Goal: Task Accomplishment & Management: Complete application form

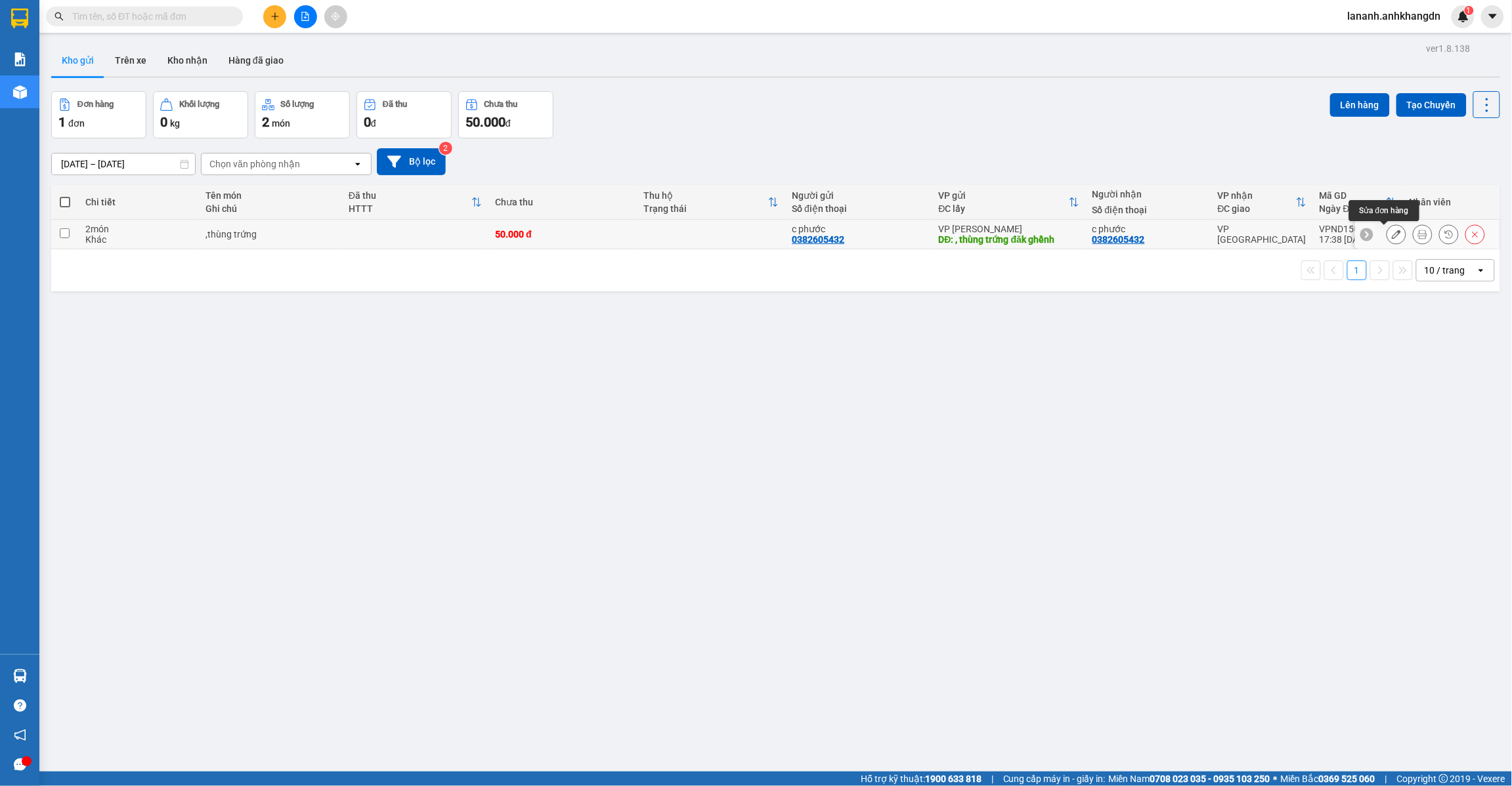
click at [1392, 238] on icon at bounding box center [1397, 234] width 9 height 9
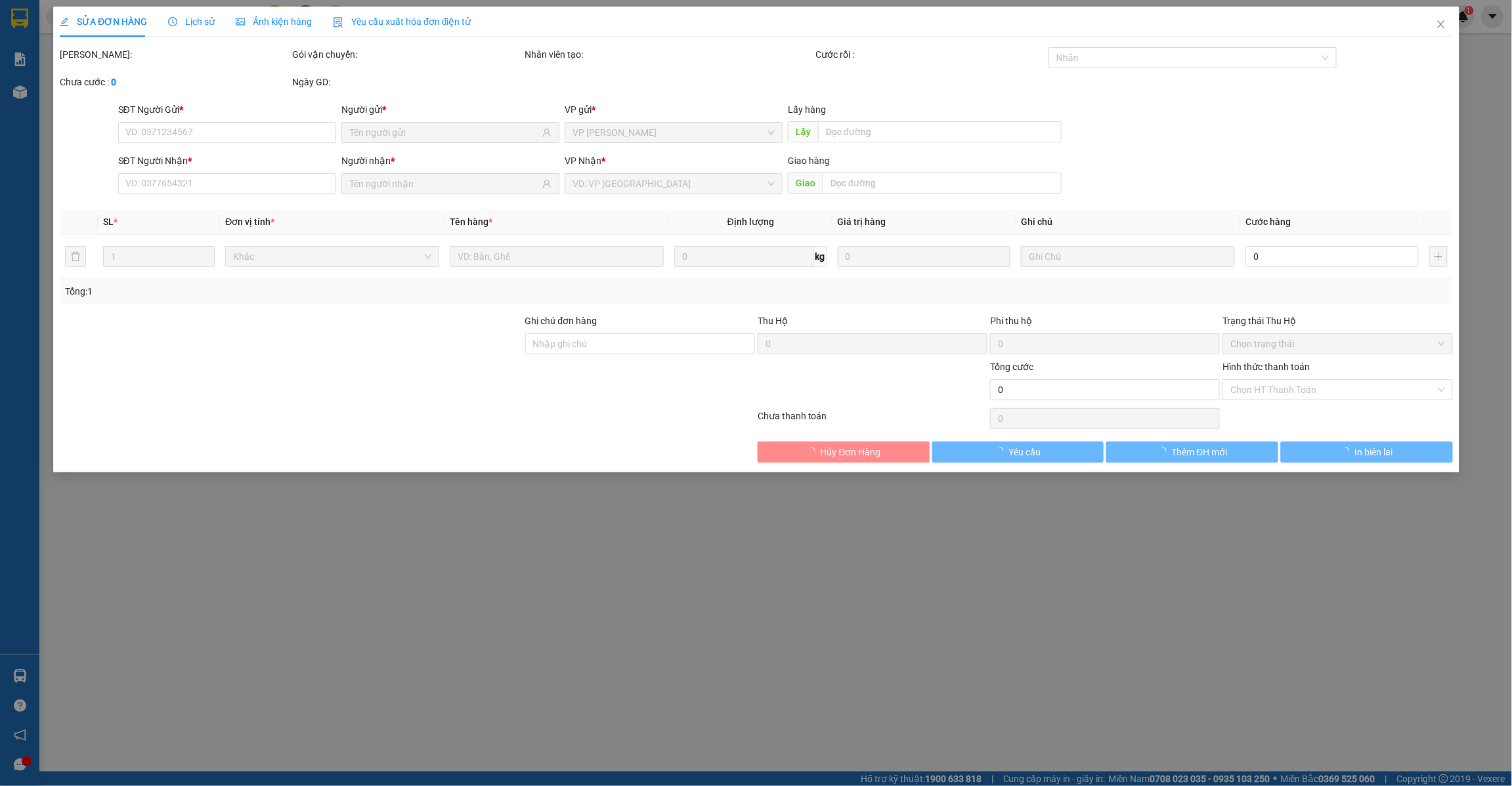
type input "0382605432"
type input ", thùng trứng đăk ghềnh"
type input "0382605432"
type input "50.000"
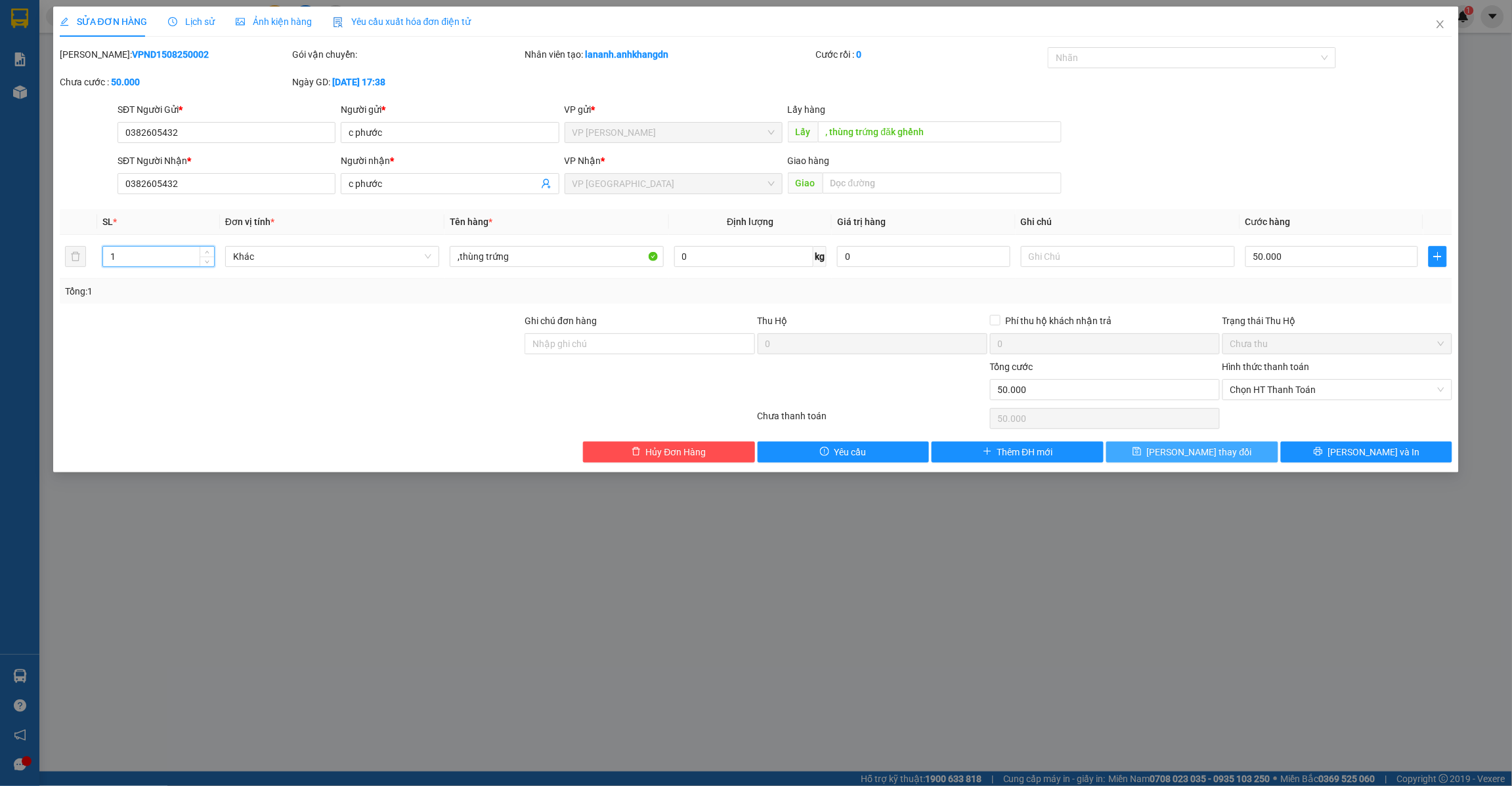
type input "1"
click at [1188, 456] on span "[PERSON_NAME] thay đổi" at bounding box center [1200, 452] width 105 height 14
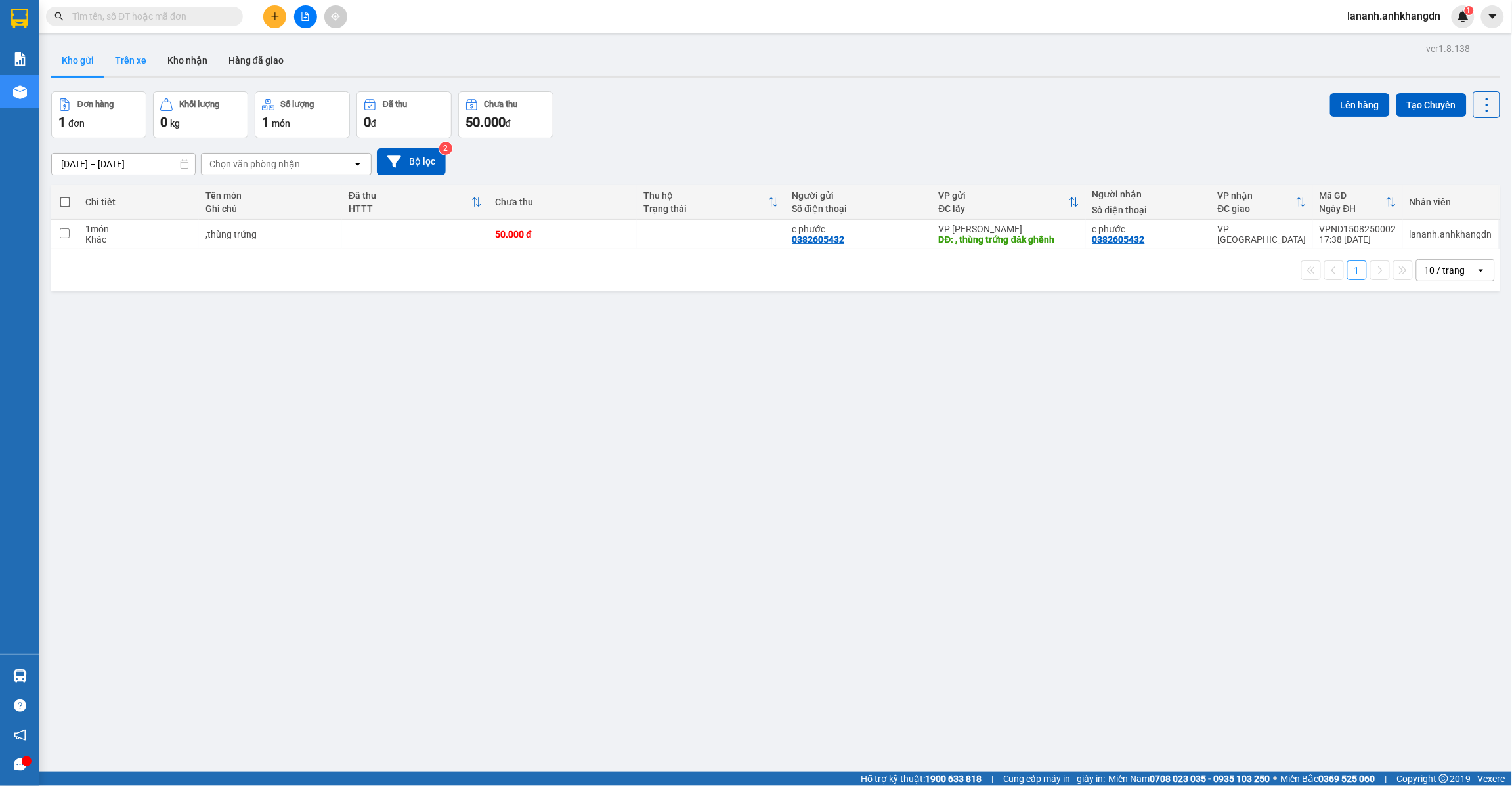
click at [139, 63] on button "Trên xe" at bounding box center [131, 60] width 53 height 32
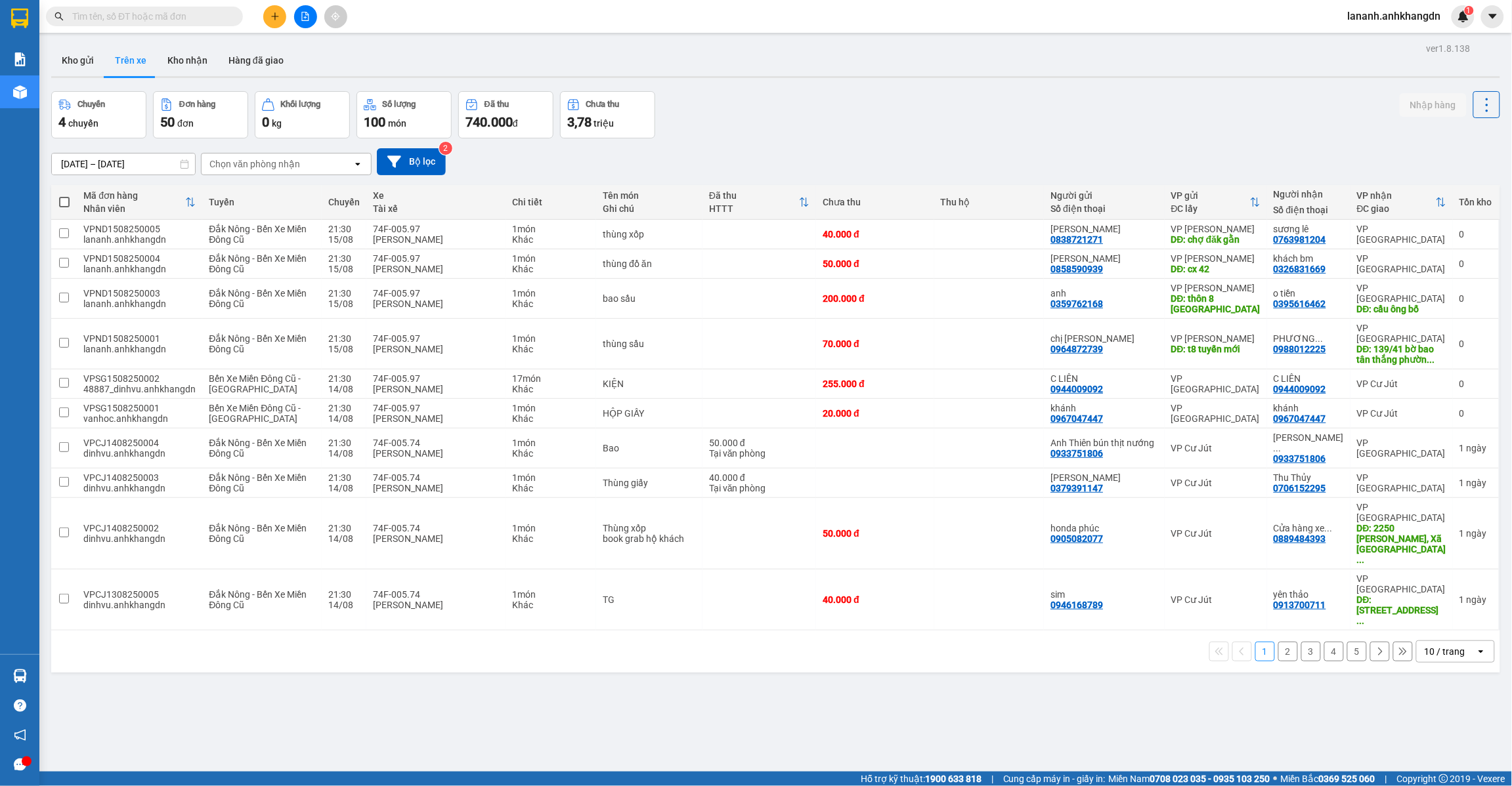
click at [1278, 642] on button "2" at bounding box center [1288, 652] width 20 height 20
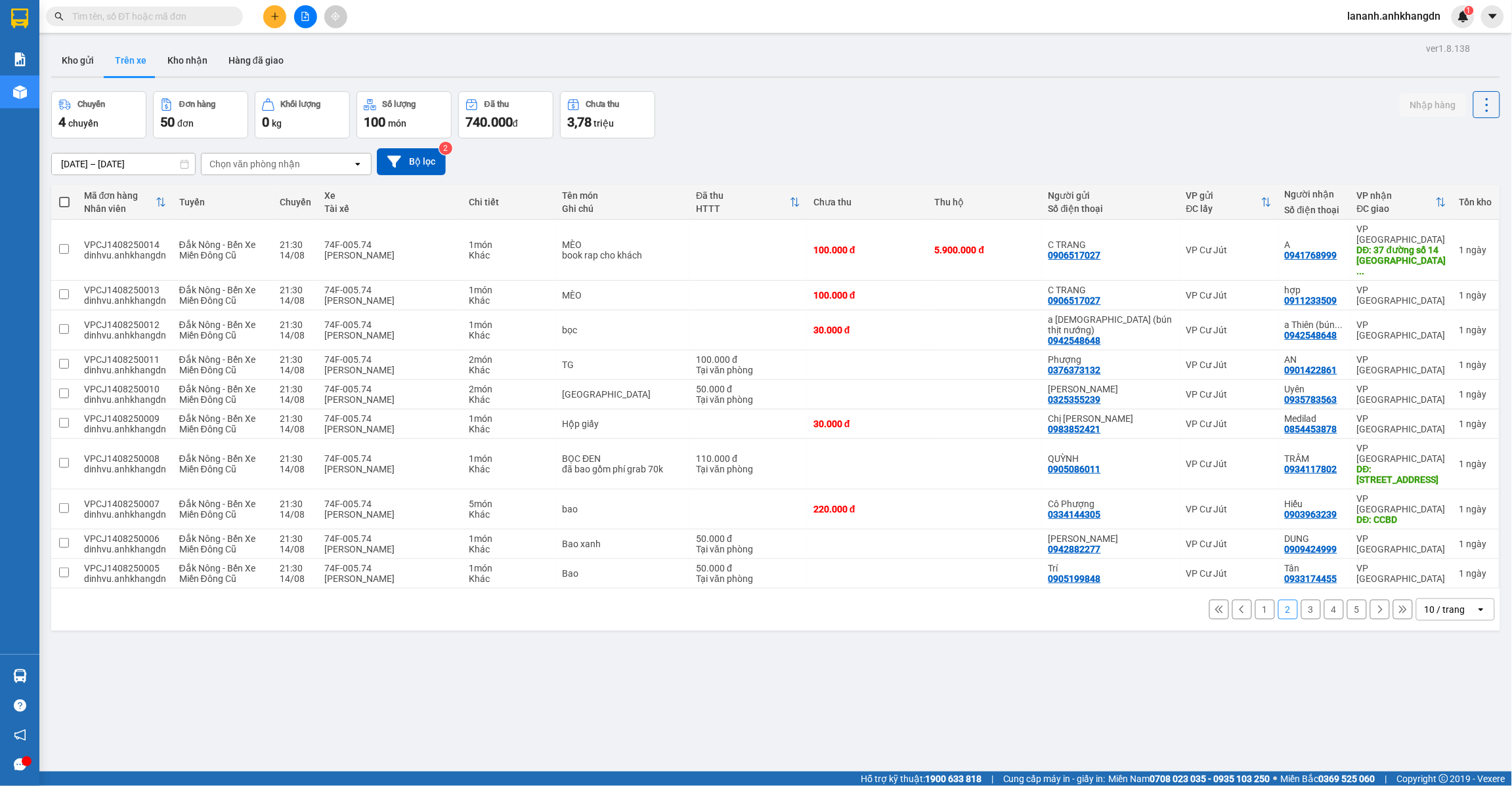
click at [1301, 600] on button "3" at bounding box center [1311, 609] width 20 height 20
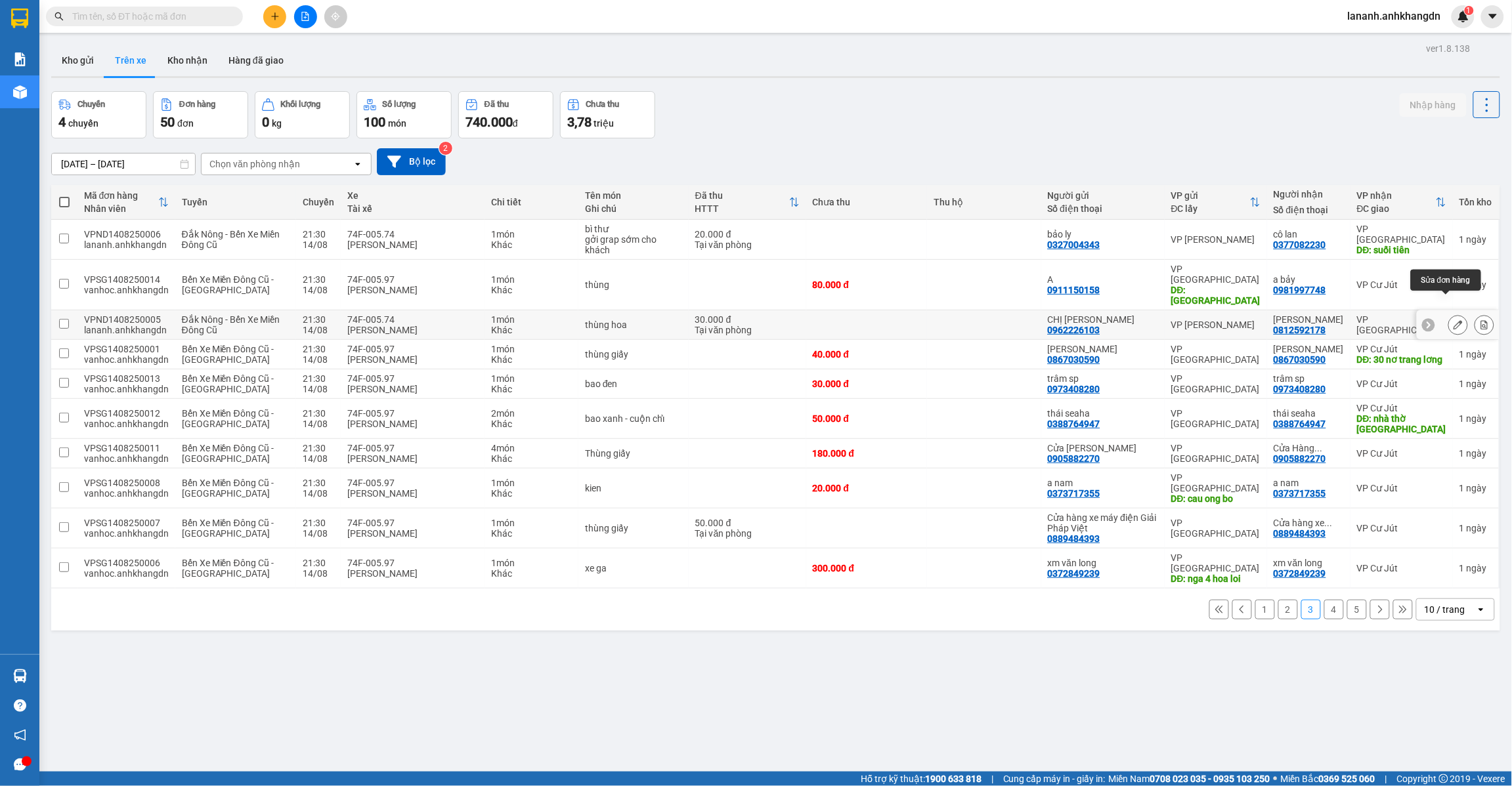
click at [1454, 320] on icon at bounding box center [1459, 325] width 9 height 9
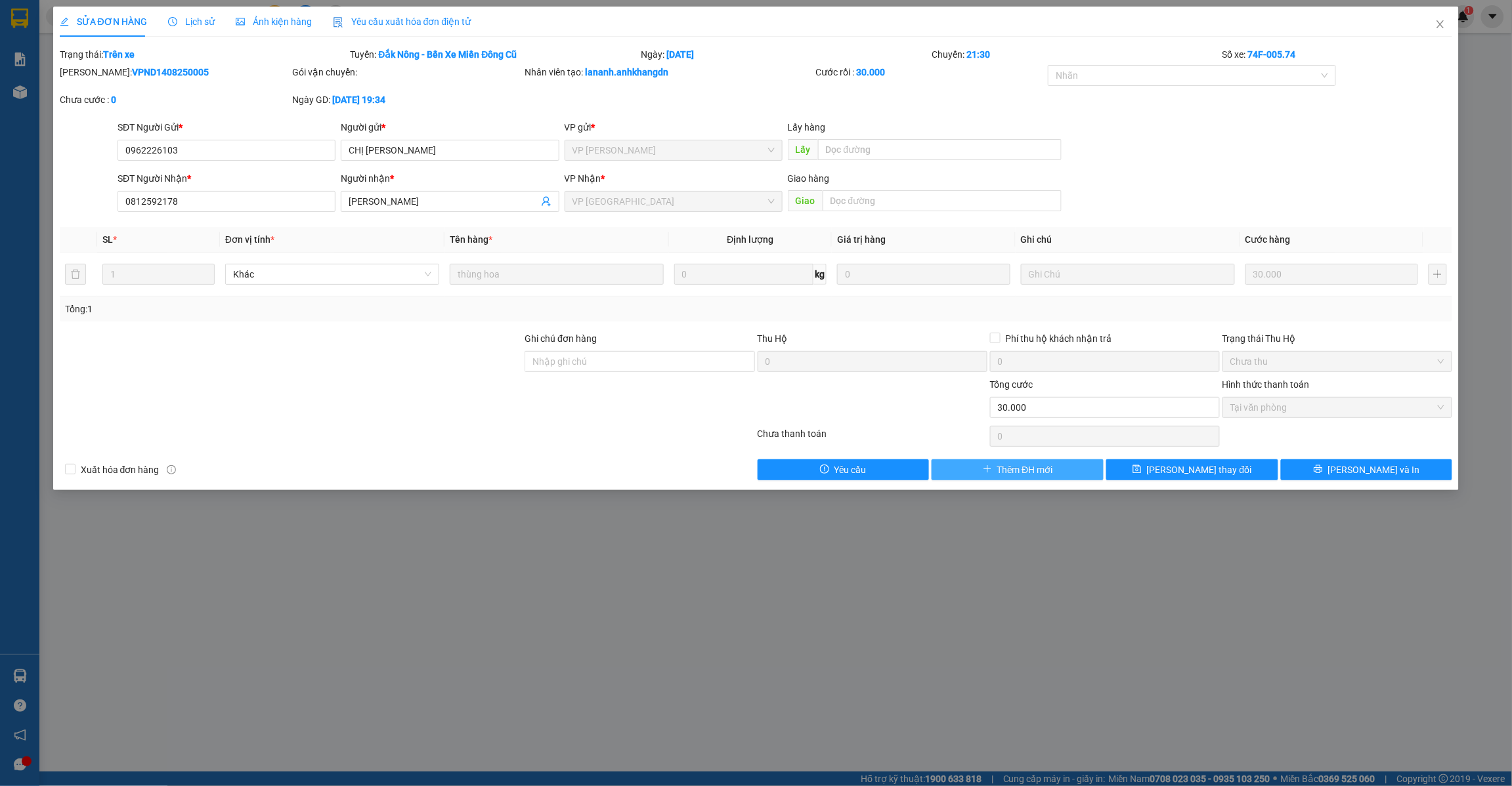
click at [1051, 467] on span "Thêm ĐH mới" at bounding box center [1025, 469] width 56 height 14
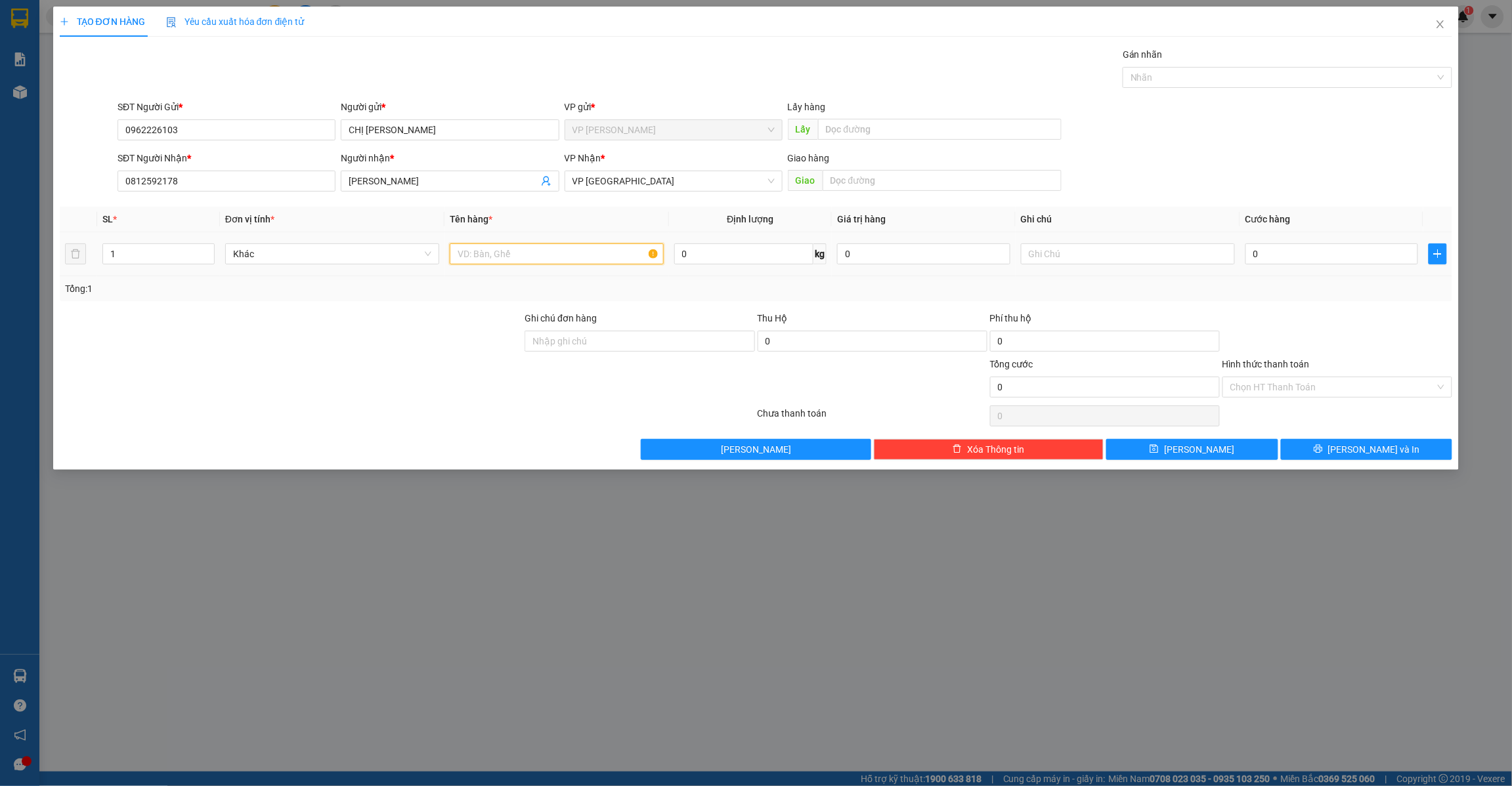
click at [534, 251] on input "text" at bounding box center [557, 254] width 214 height 21
type input "y"
type input "thùng hoa"
click at [1280, 257] on input "0" at bounding box center [1332, 254] width 174 height 21
type input "3"
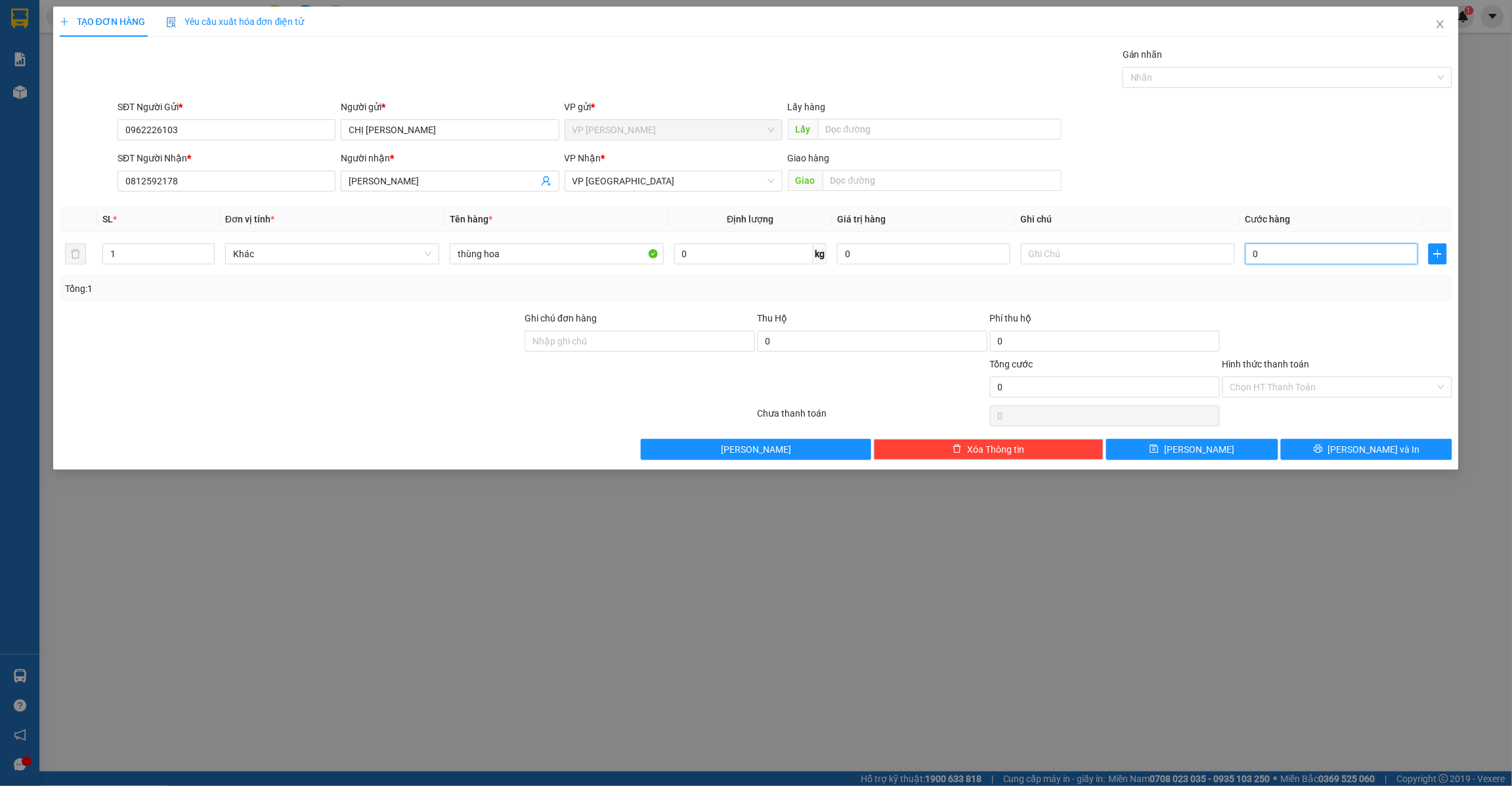
type input "3"
type input "30"
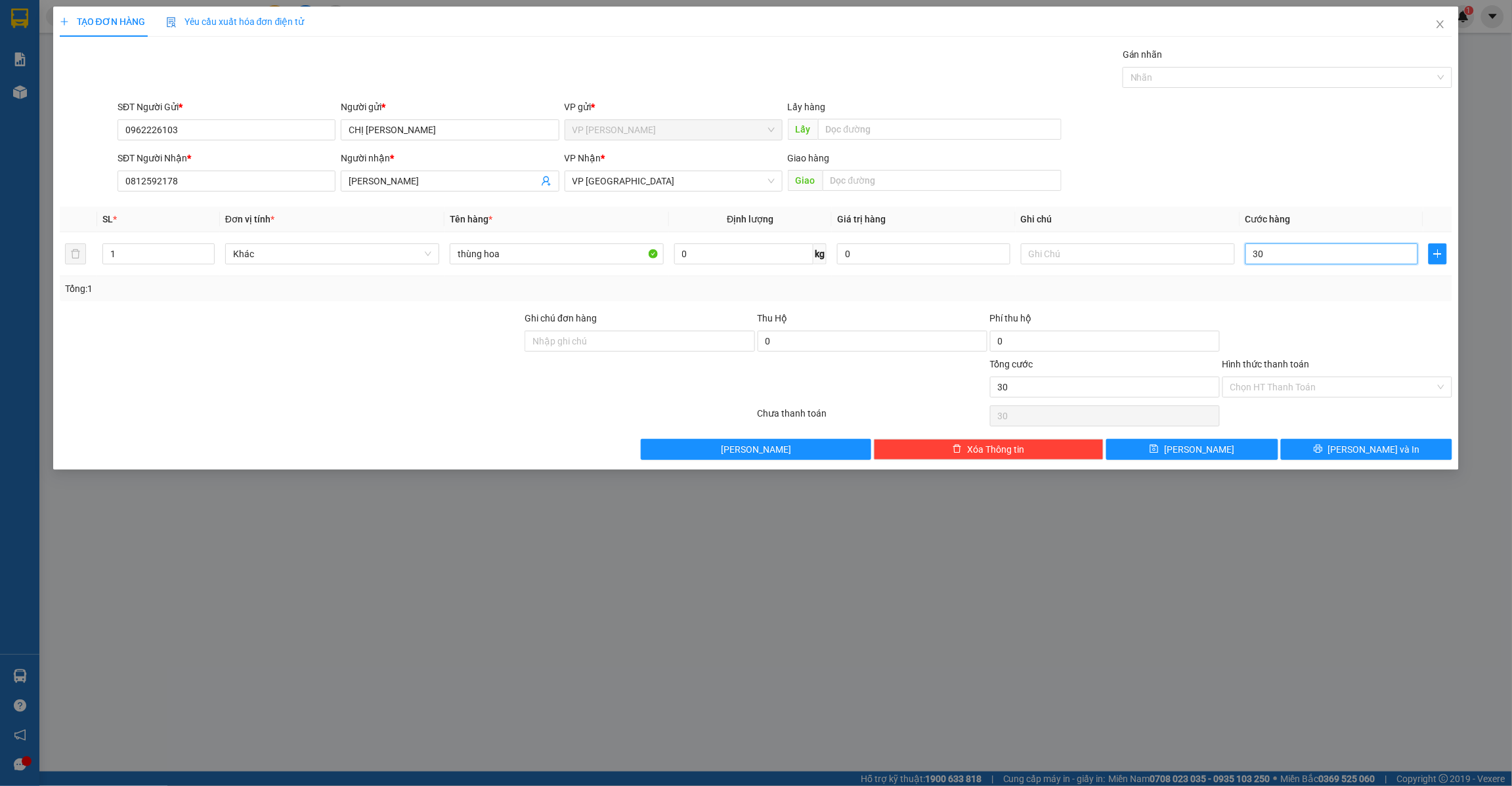
type input "300"
type input "3.000"
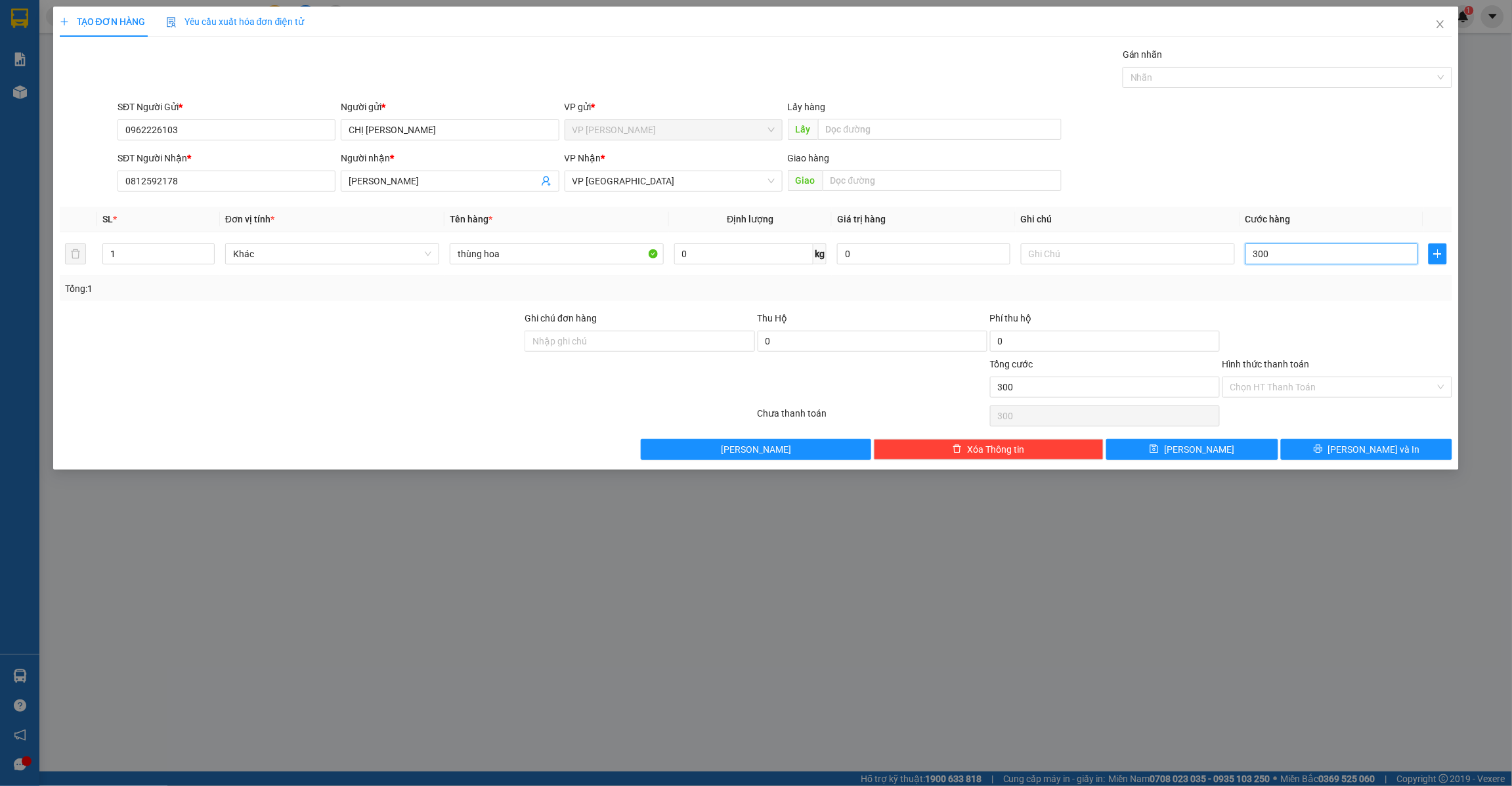
type input "3.000"
type input "30.000"
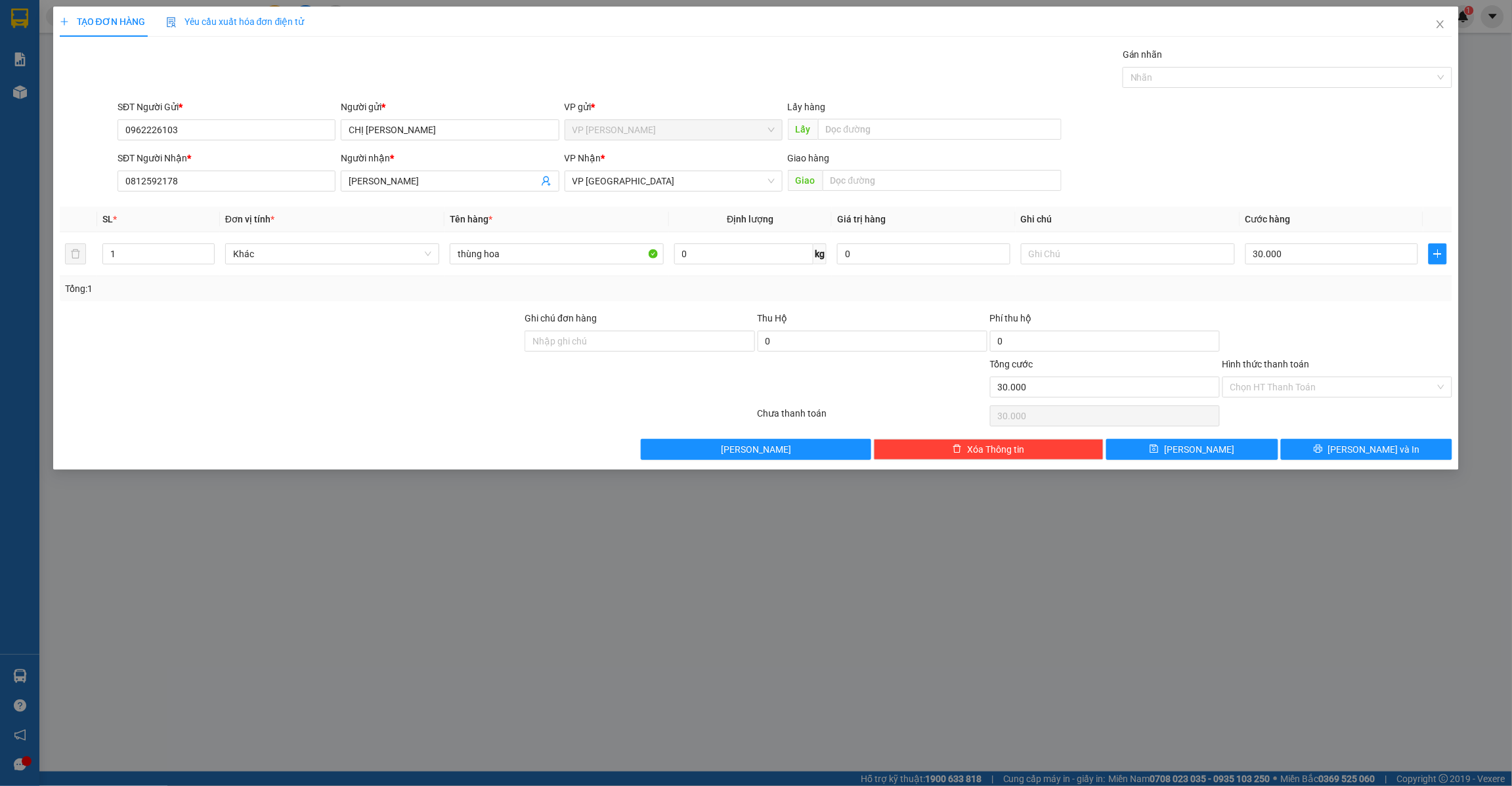
click at [1213, 463] on div "TẠO ĐƠN HÀNG Yêu cầu xuất hóa đơn điện tử Transit Pickup Surcharge Ids Transit …" at bounding box center [757, 238] width 1407 height 463
click at [1225, 454] on button "[PERSON_NAME]" at bounding box center [1192, 449] width 172 height 21
type input "0"
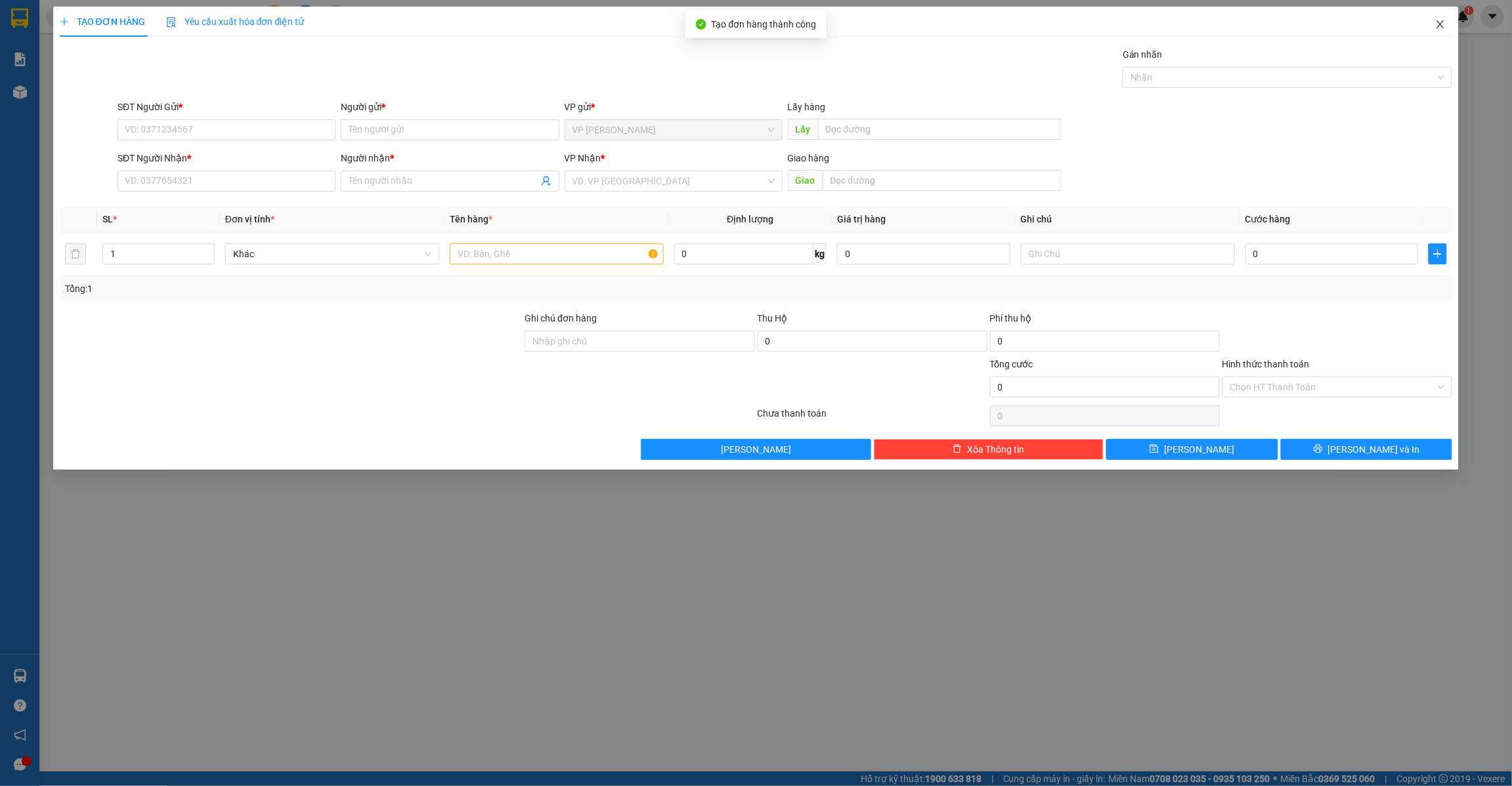
click at [1438, 23] on icon "close" at bounding box center [1441, 24] width 11 height 11
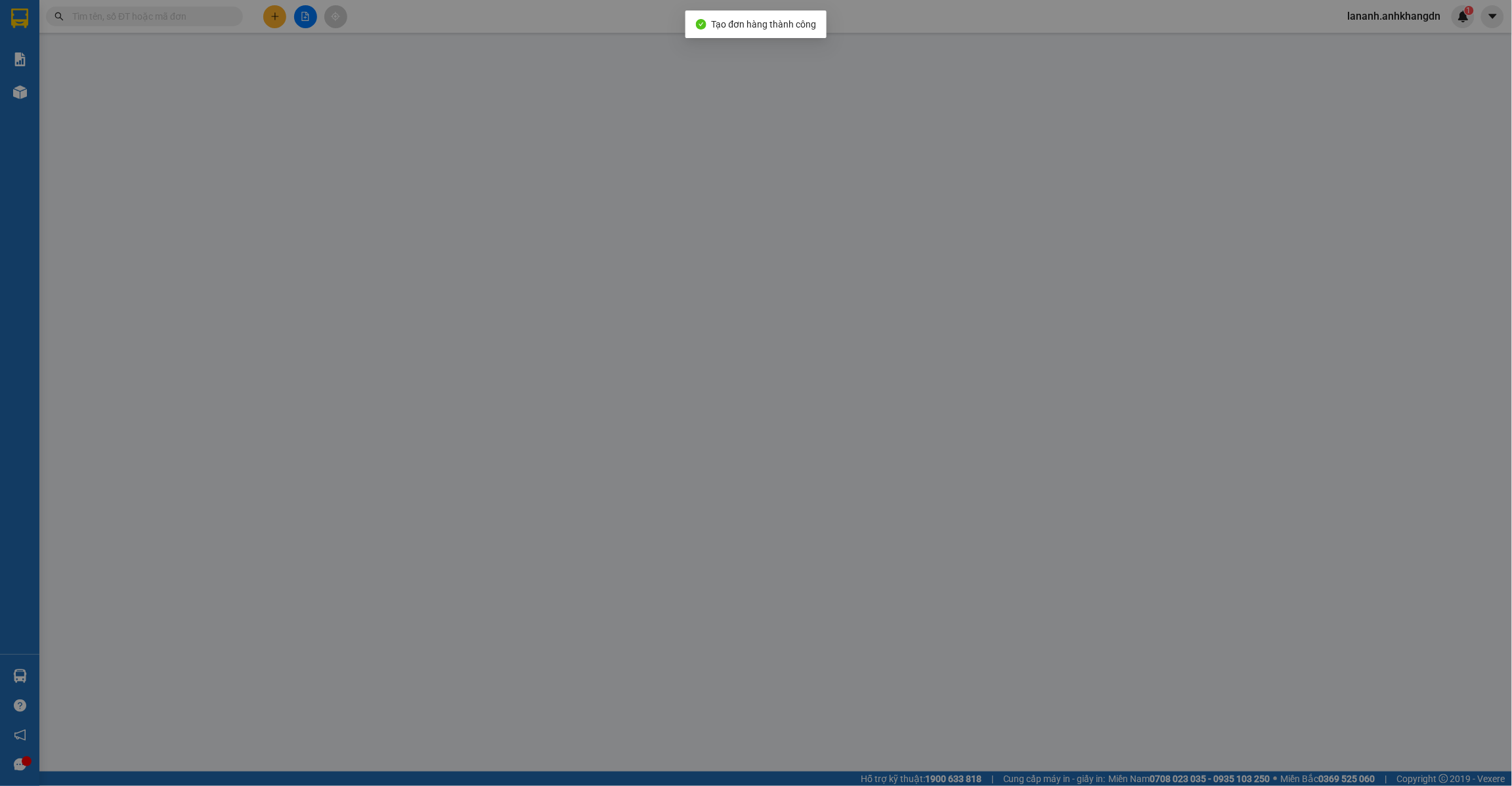
type input "0962226103"
type input "0812592178"
type input "30.000"
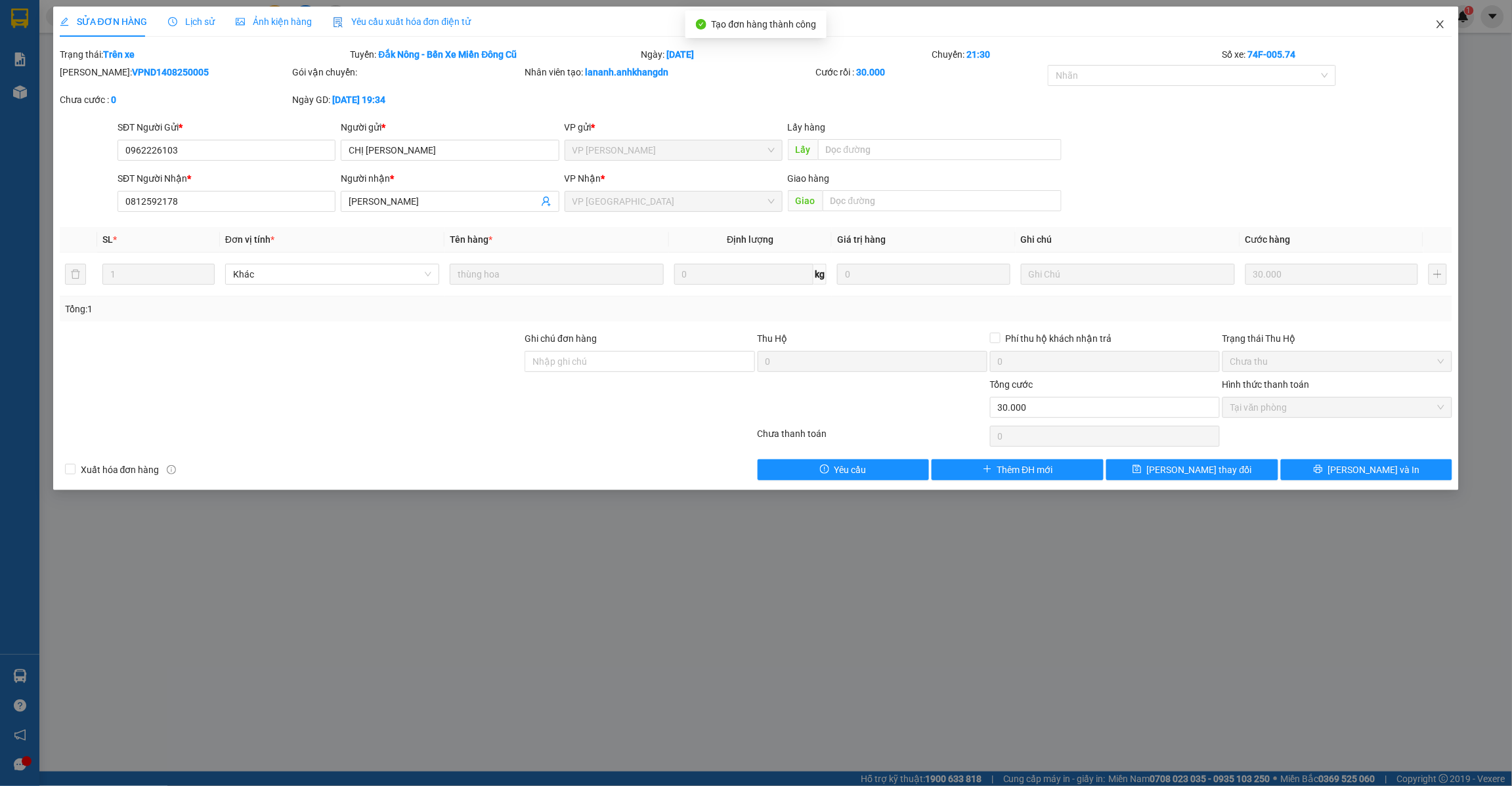
click at [1436, 24] on icon "close" at bounding box center [1441, 24] width 11 height 11
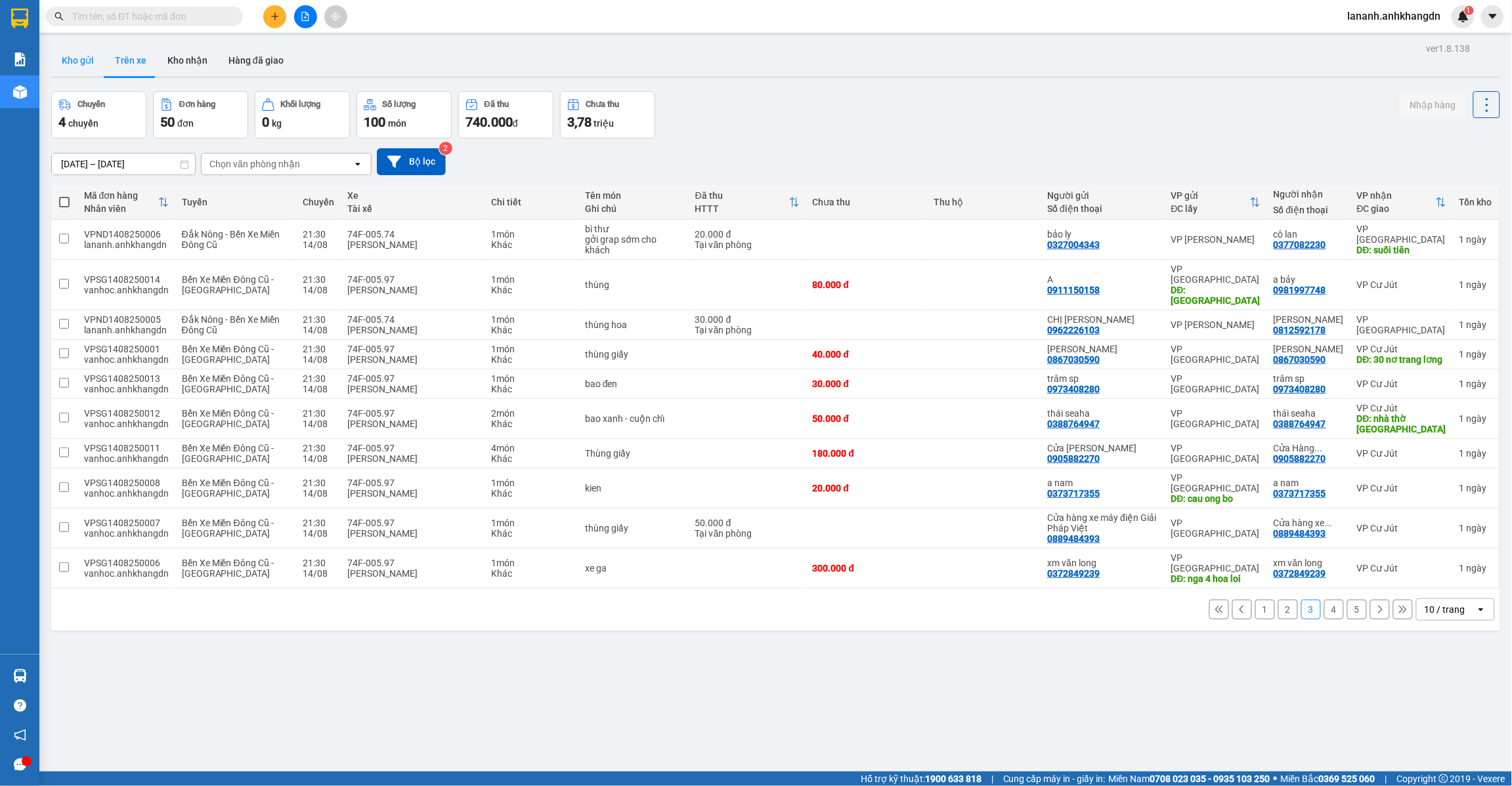
click at [102, 58] on button "Kho gửi" at bounding box center [78, 60] width 53 height 32
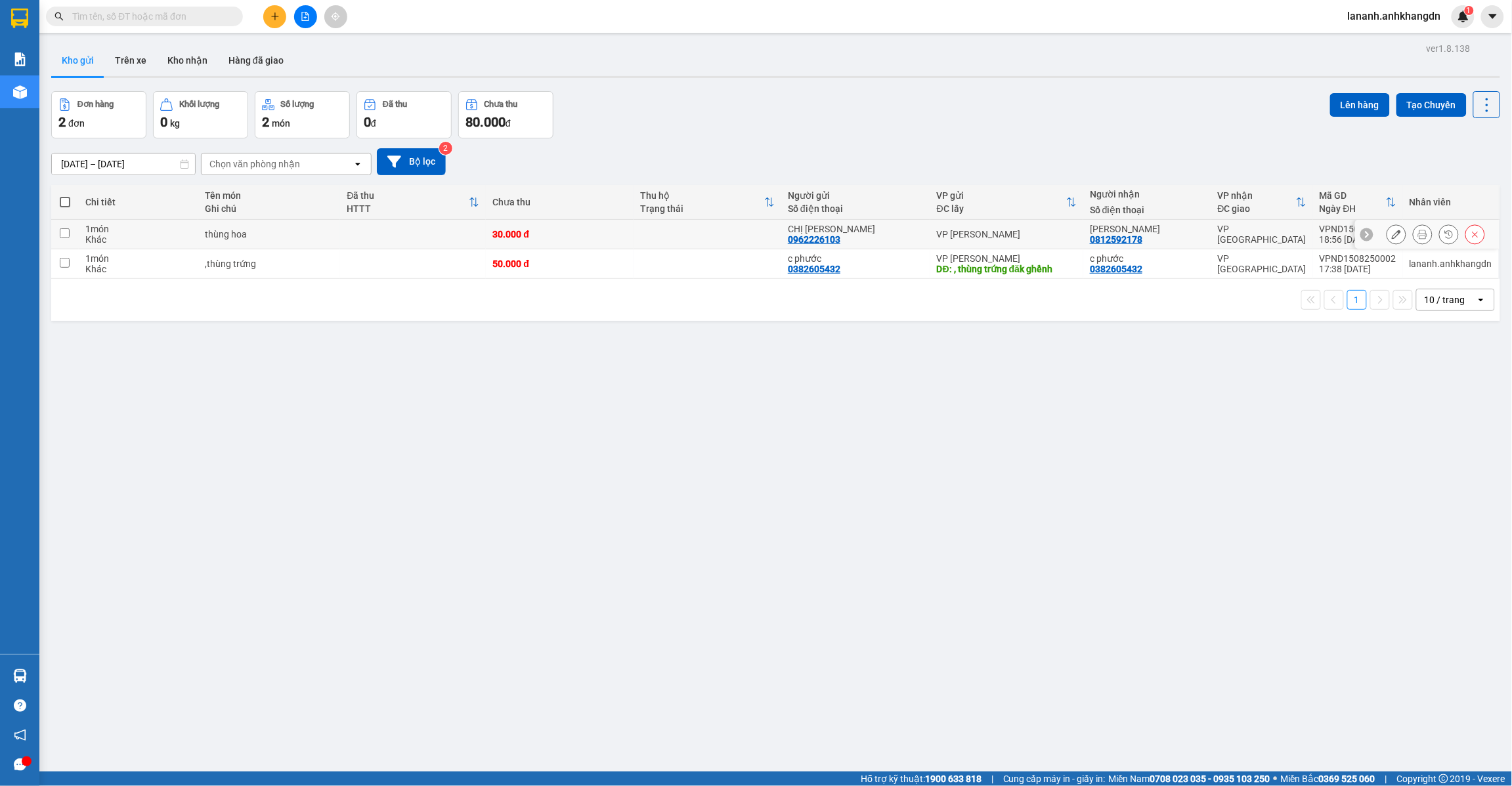
click at [68, 244] on td at bounding box center [65, 235] width 28 height 30
checkbox input "true"
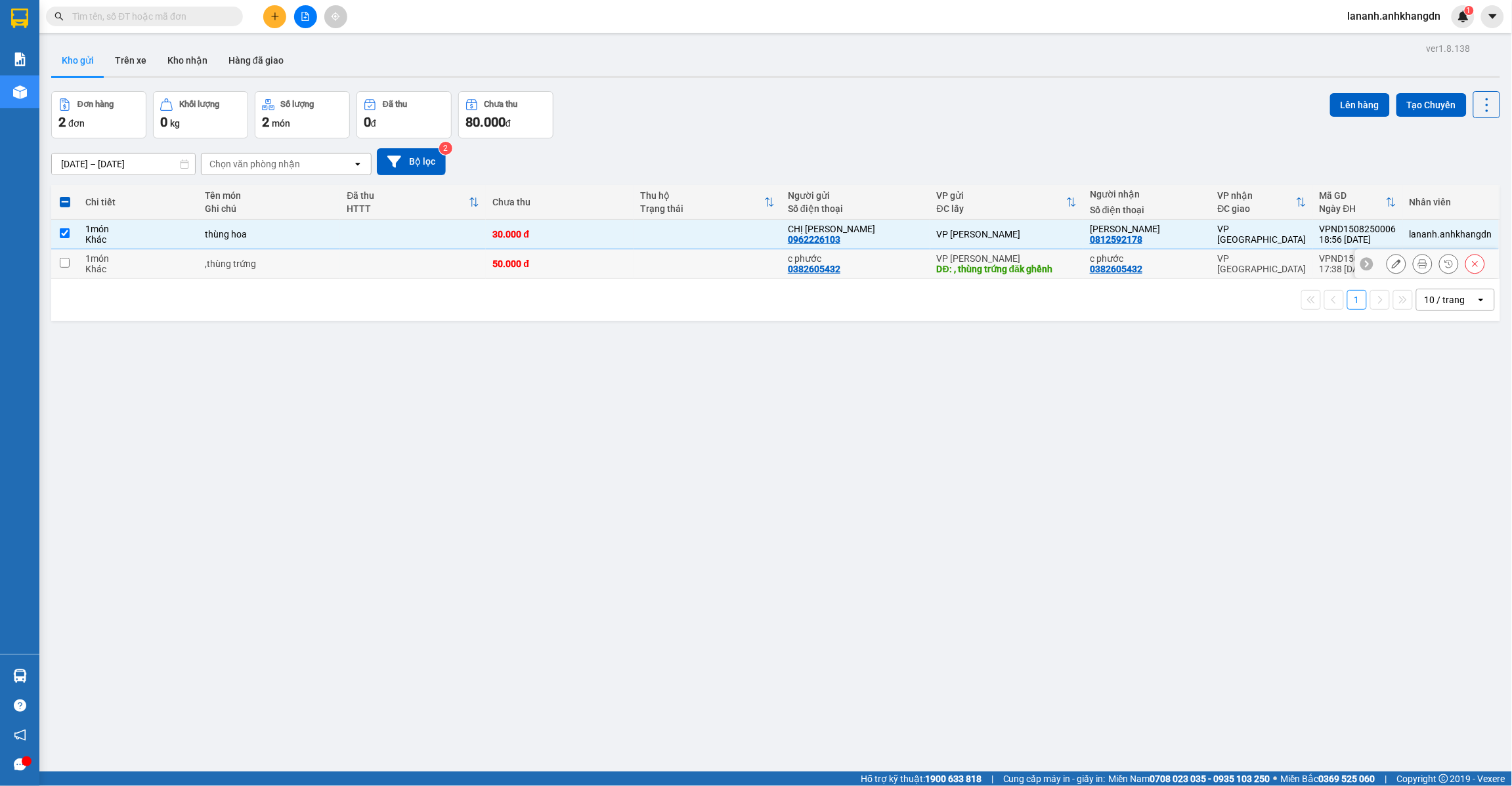
click at [74, 265] on td at bounding box center [65, 264] width 28 height 30
checkbox input "true"
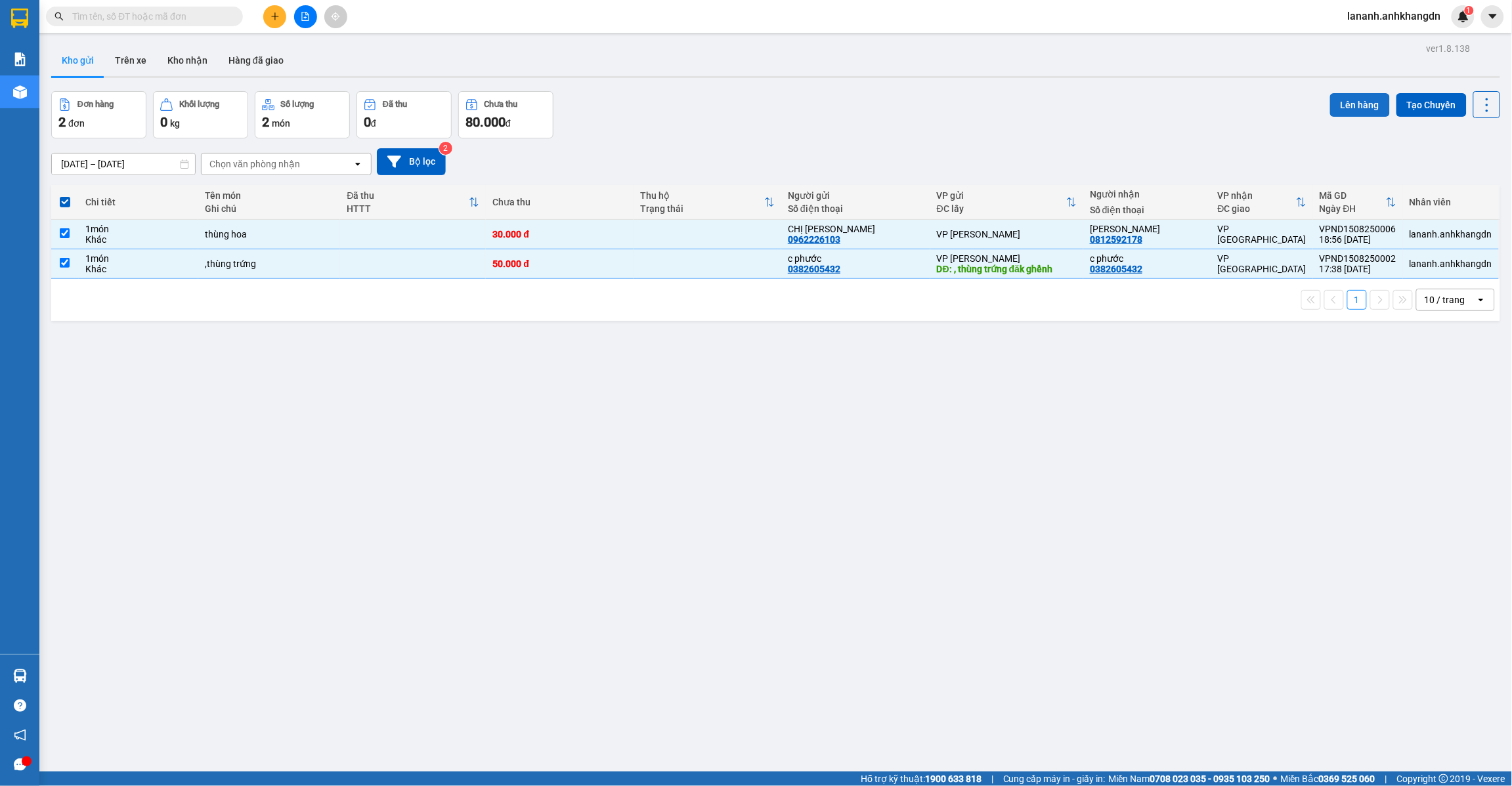
click at [1369, 104] on button "Lên hàng" at bounding box center [1360, 105] width 59 height 24
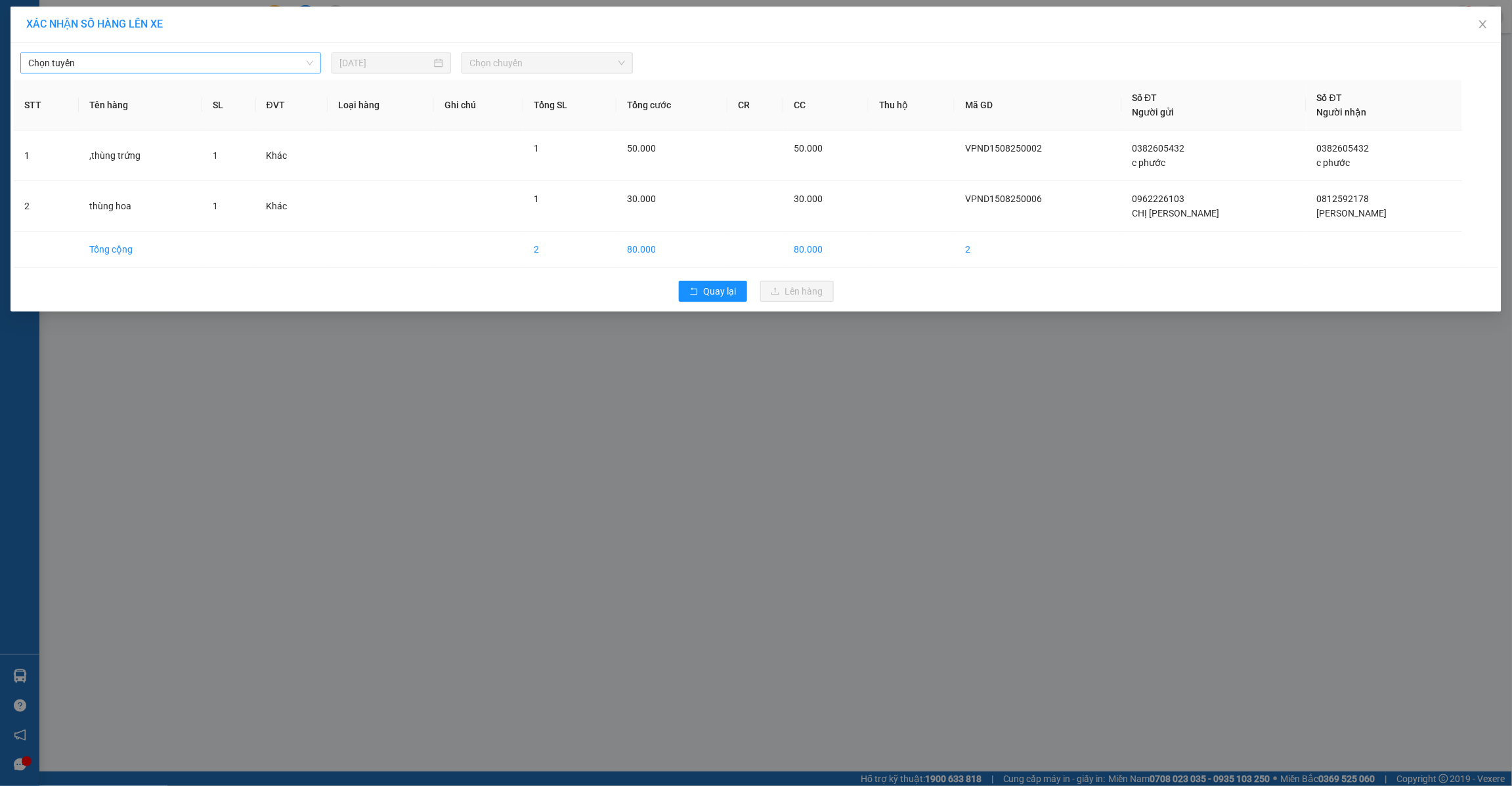
click at [228, 61] on span "Chọn tuyến" at bounding box center [171, 63] width 285 height 20
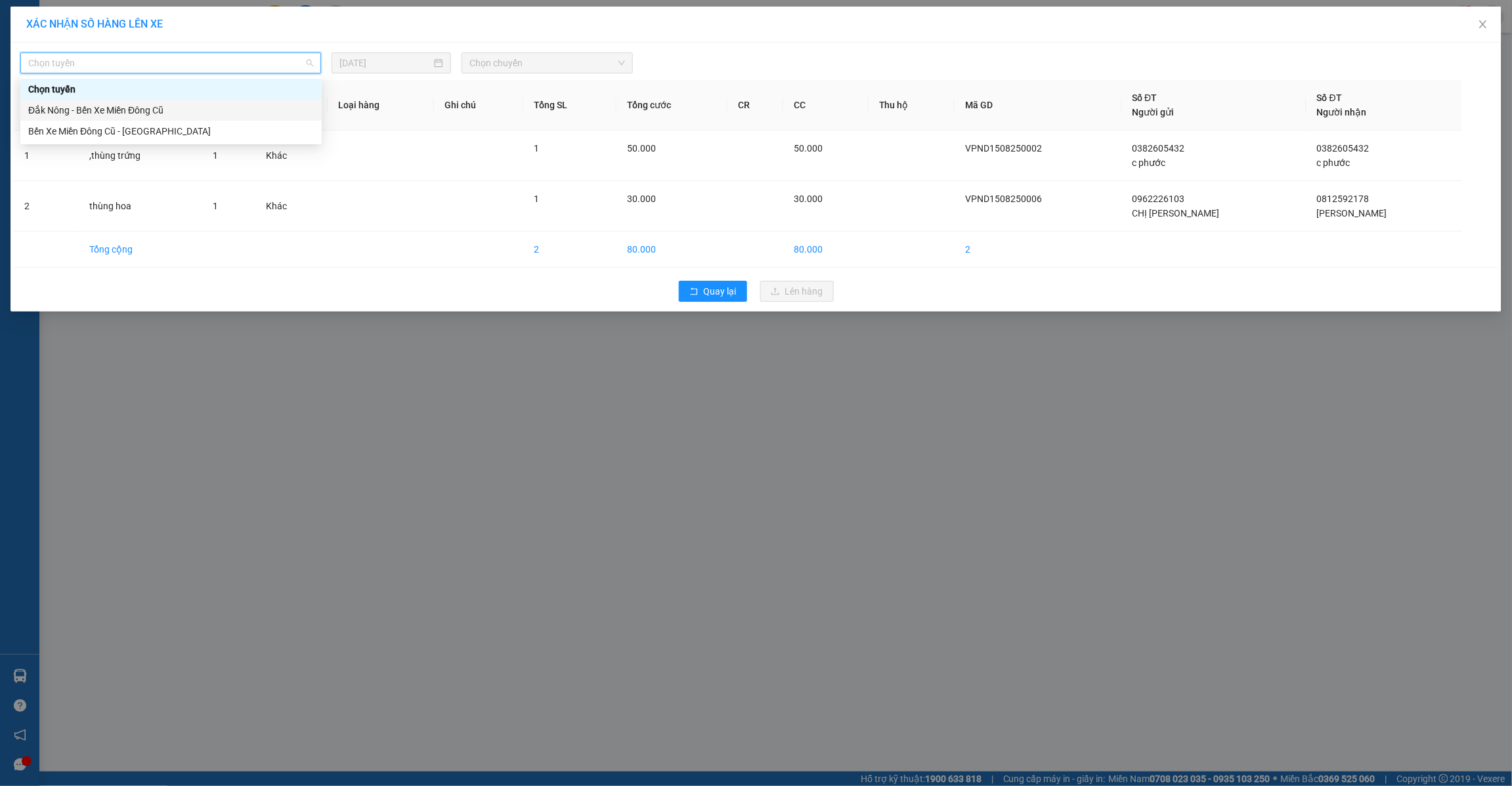
drag, startPoint x: 194, startPoint y: 110, endPoint x: 280, endPoint y: 82, distance: 90.4
click at [195, 109] on div "Đắk Nông - Bến Xe Miền Đông Cũ" at bounding box center [171, 110] width 286 height 14
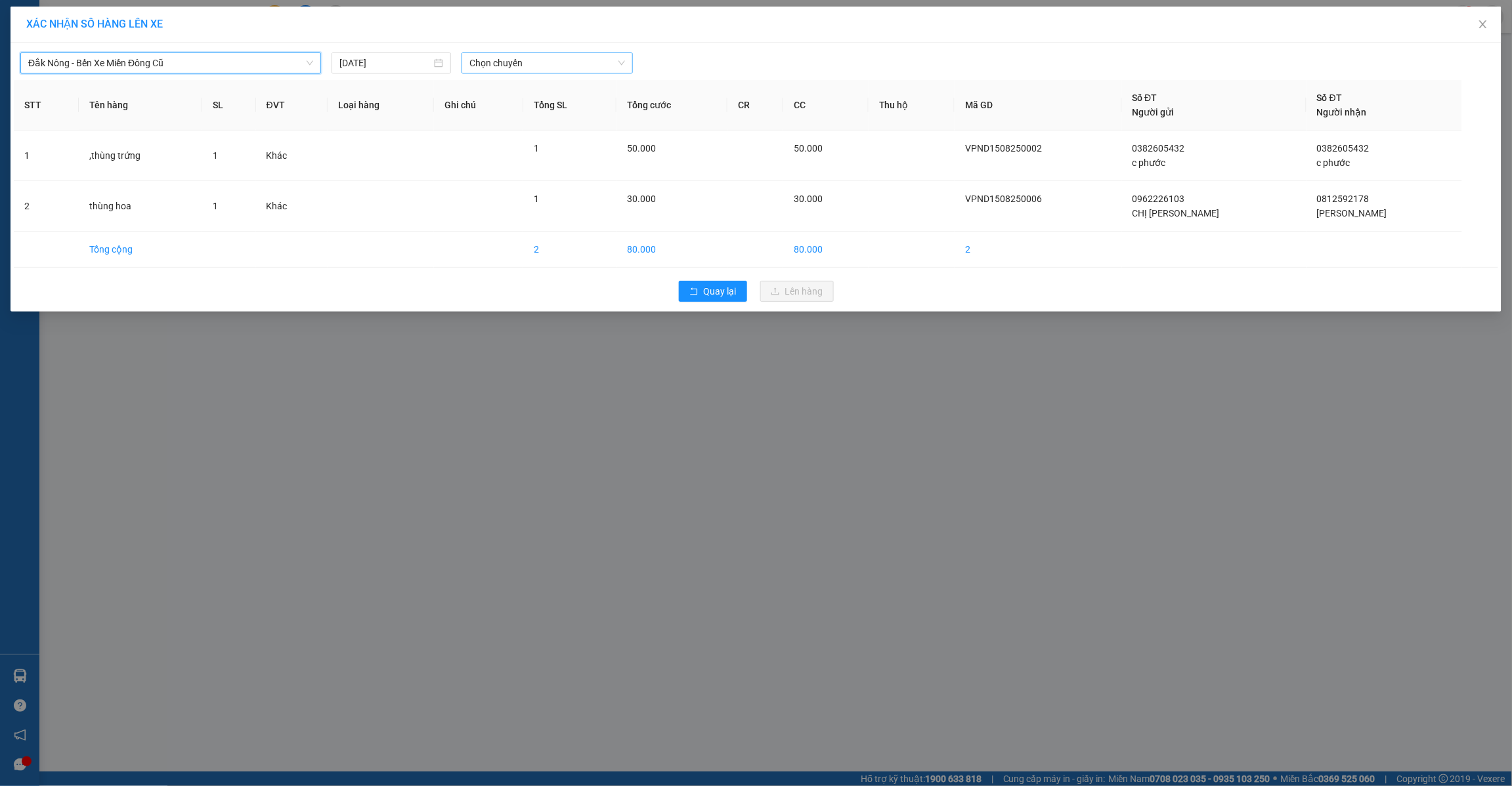
click at [581, 60] on span "Chọn chuyến" at bounding box center [547, 63] width 155 height 20
click at [566, 131] on div "21:30 - 74F-005.97" at bounding box center [521, 131] width 103 height 14
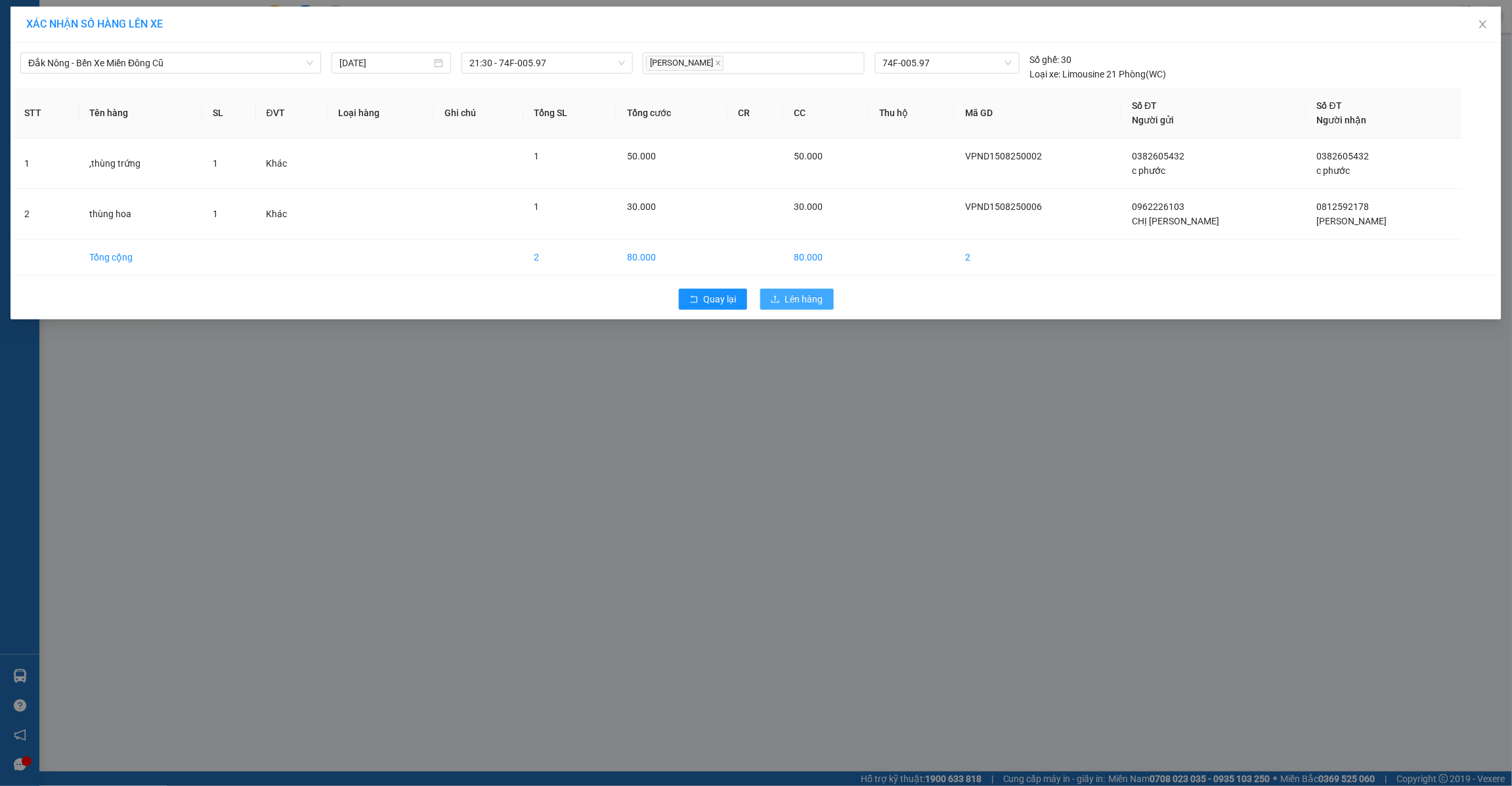
click at [786, 299] on span "Lên hàng" at bounding box center [804, 299] width 38 height 14
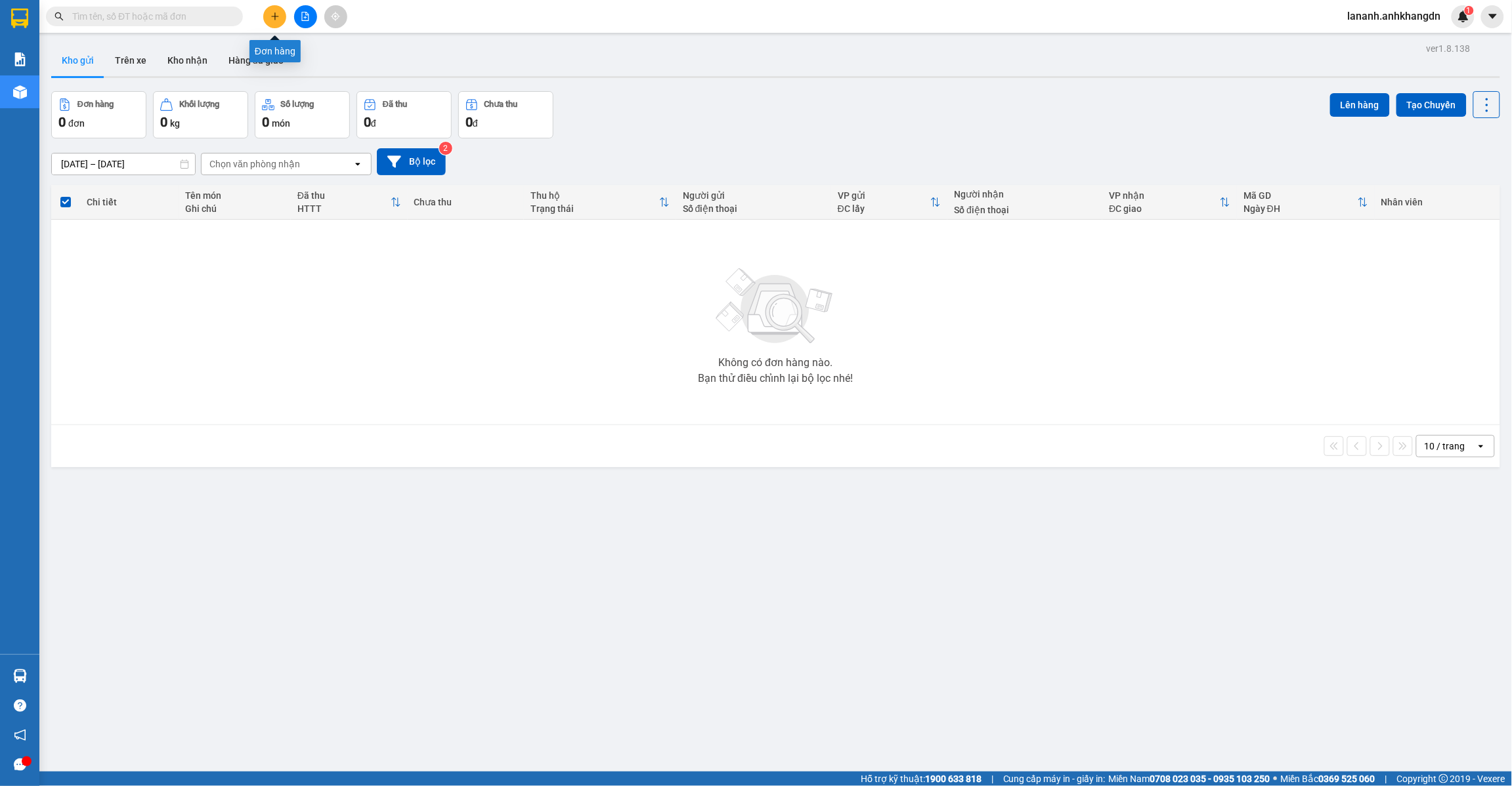
click at [280, 17] on button at bounding box center [275, 17] width 23 height 23
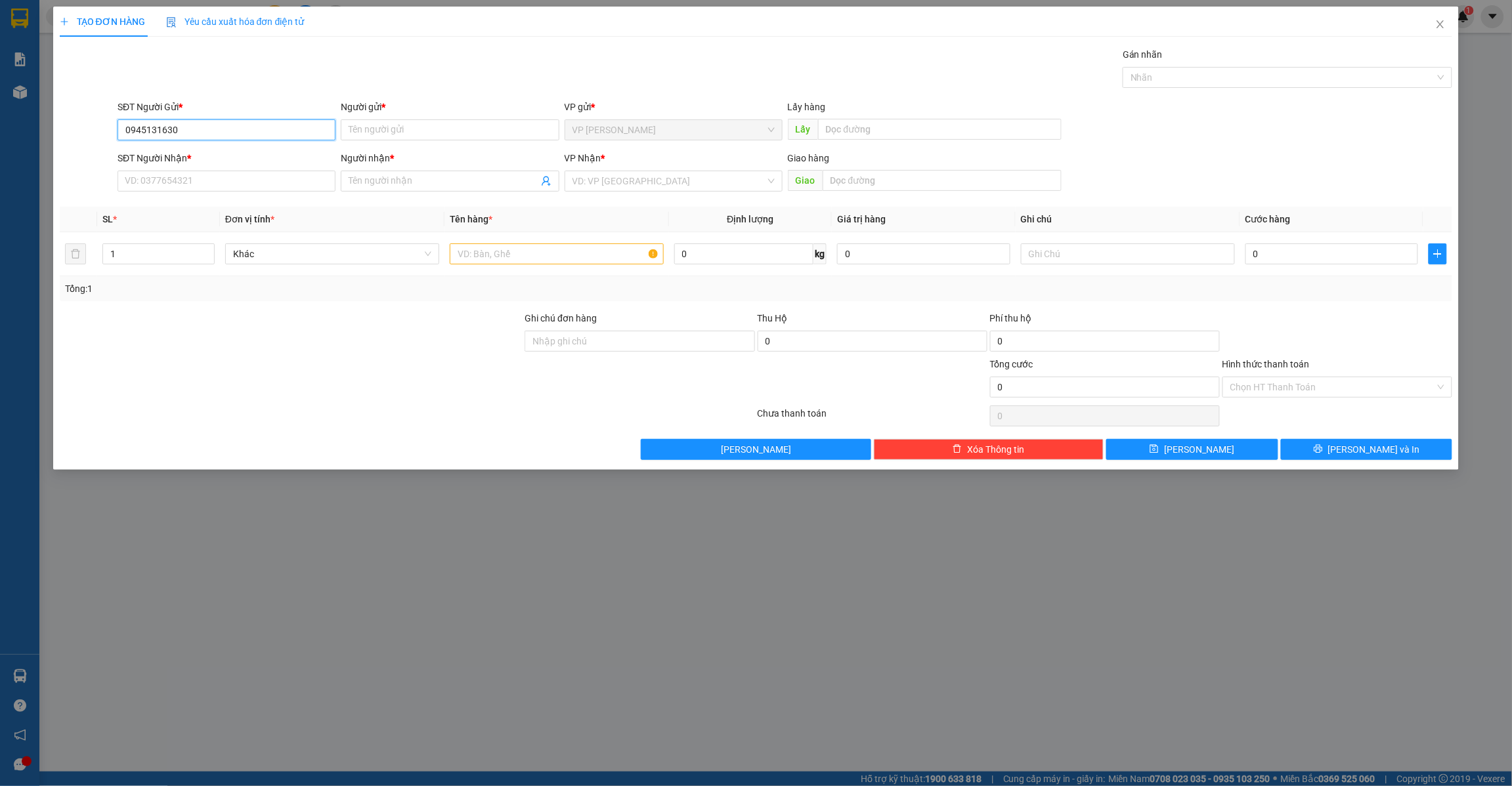
drag, startPoint x: 120, startPoint y: 129, endPoint x: 189, endPoint y: 134, distance: 69.2
click at [189, 134] on input "0945131630" at bounding box center [226, 130] width 218 height 21
type input "0945131630"
click at [165, 191] on input "SĐT Người Nhận *" at bounding box center [226, 181] width 218 height 21
type input "0373530495"
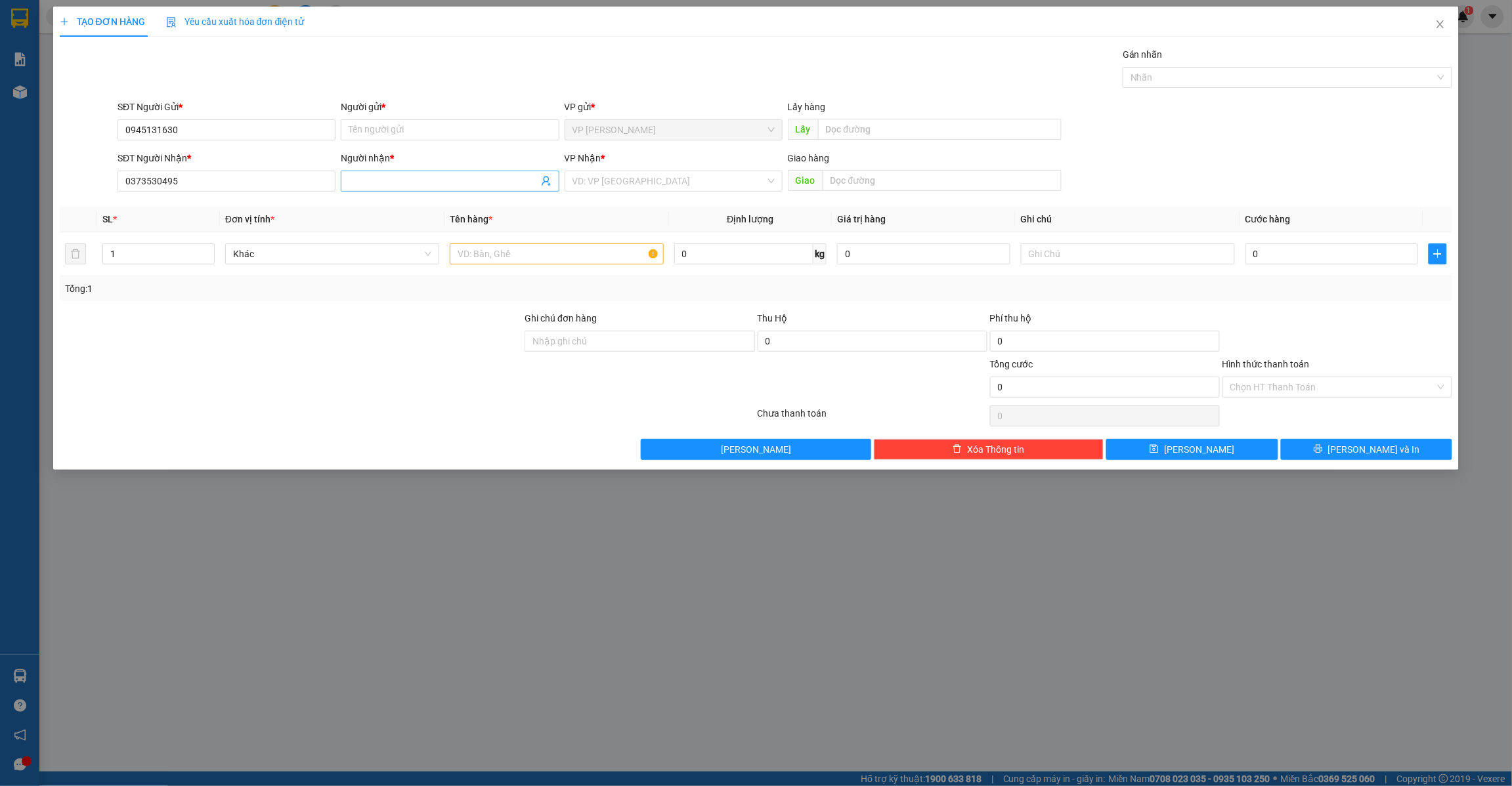
click at [474, 186] on input "Người nhận *" at bounding box center [443, 181] width 189 height 14
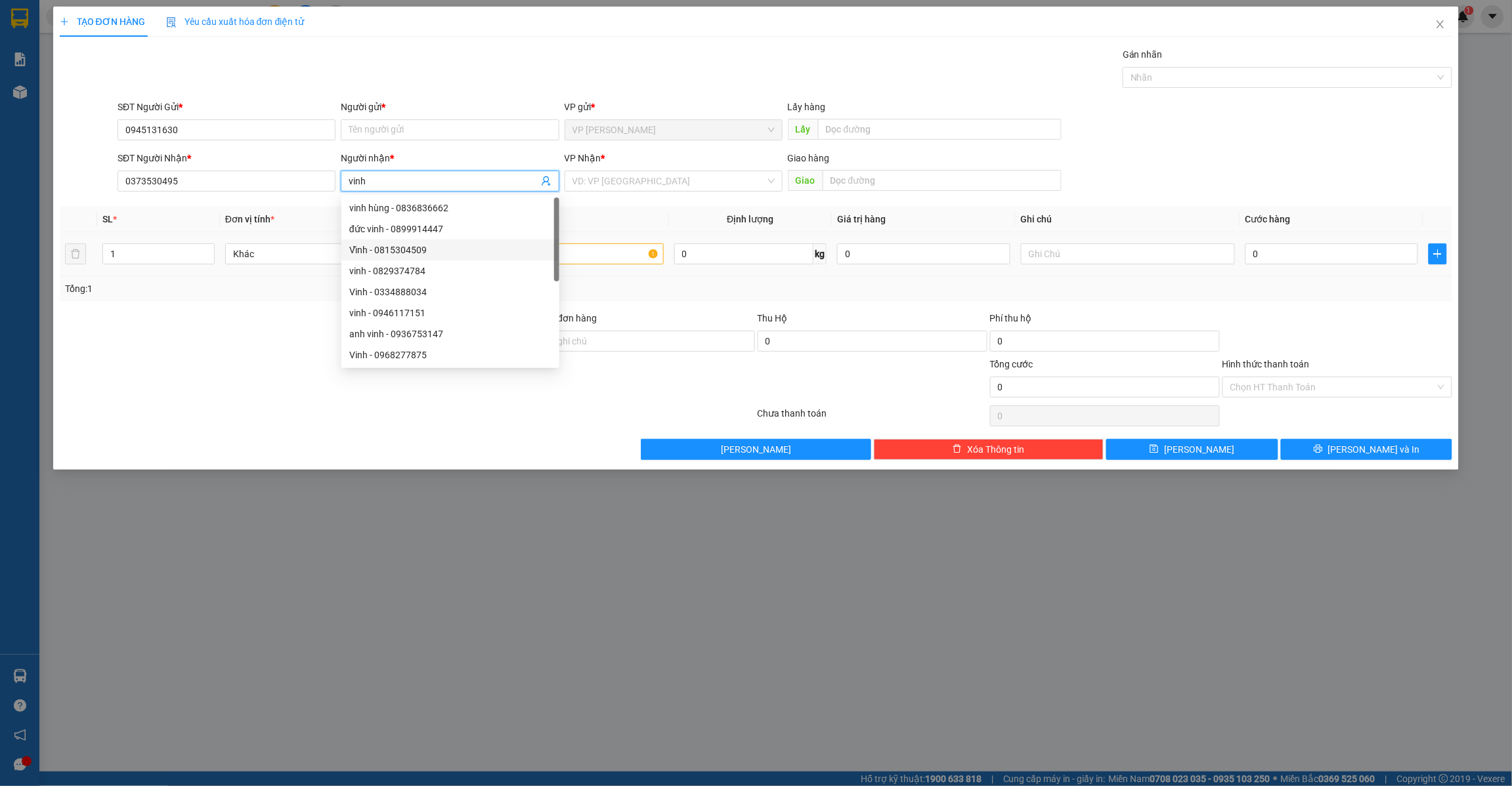
type input "vinh"
click at [589, 257] on input "text" at bounding box center [557, 254] width 214 height 21
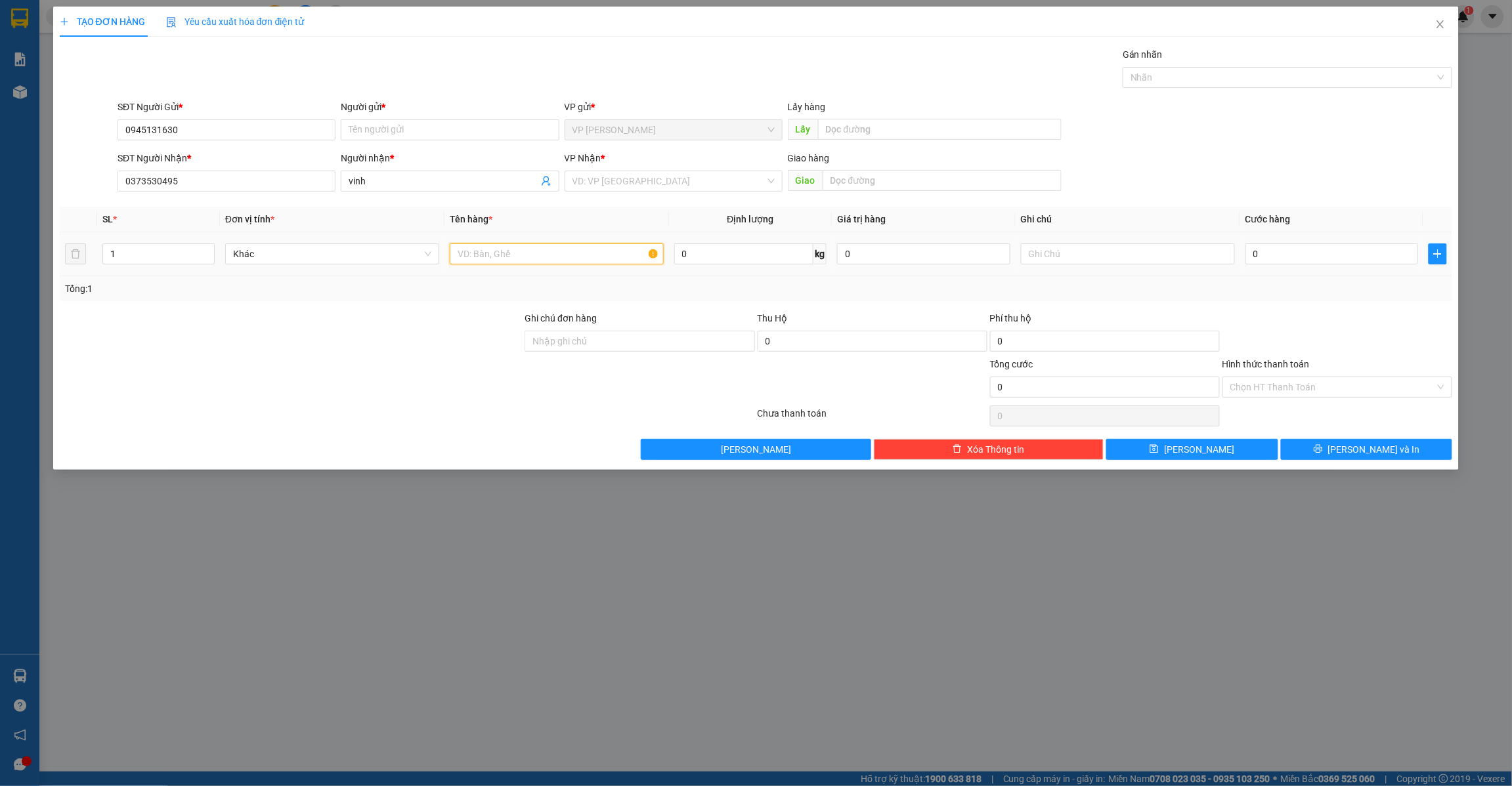
click at [589, 257] on input "text" at bounding box center [557, 254] width 214 height 21
type input "hồ sơ"
click at [701, 177] on input "search" at bounding box center [670, 181] width 193 height 20
click at [644, 203] on div "VP [GEOGRAPHIC_DATA]" at bounding box center [674, 207] width 202 height 14
click at [1307, 245] on input "0" at bounding box center [1332, 254] width 174 height 21
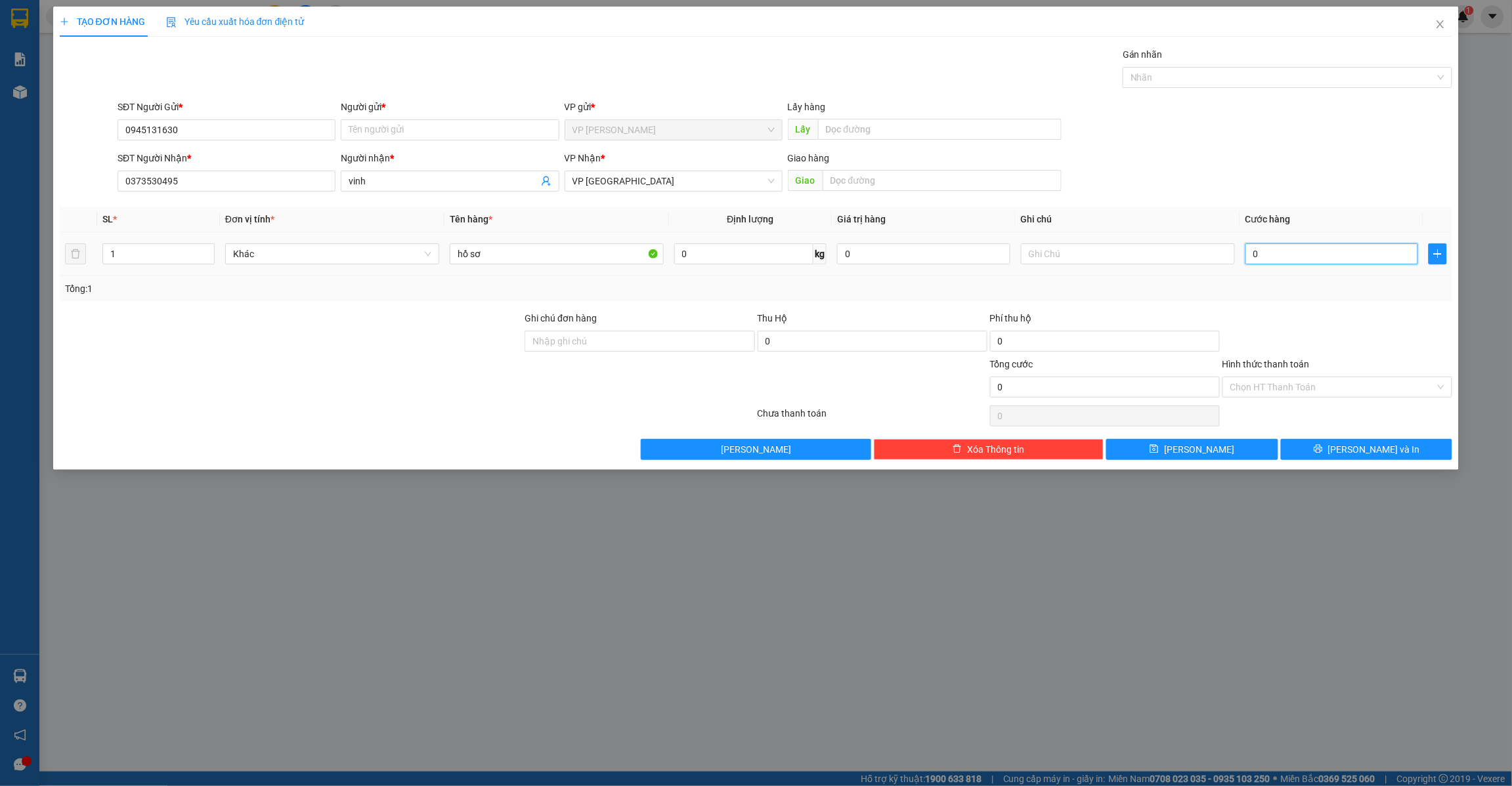
type input "2"
type input "20"
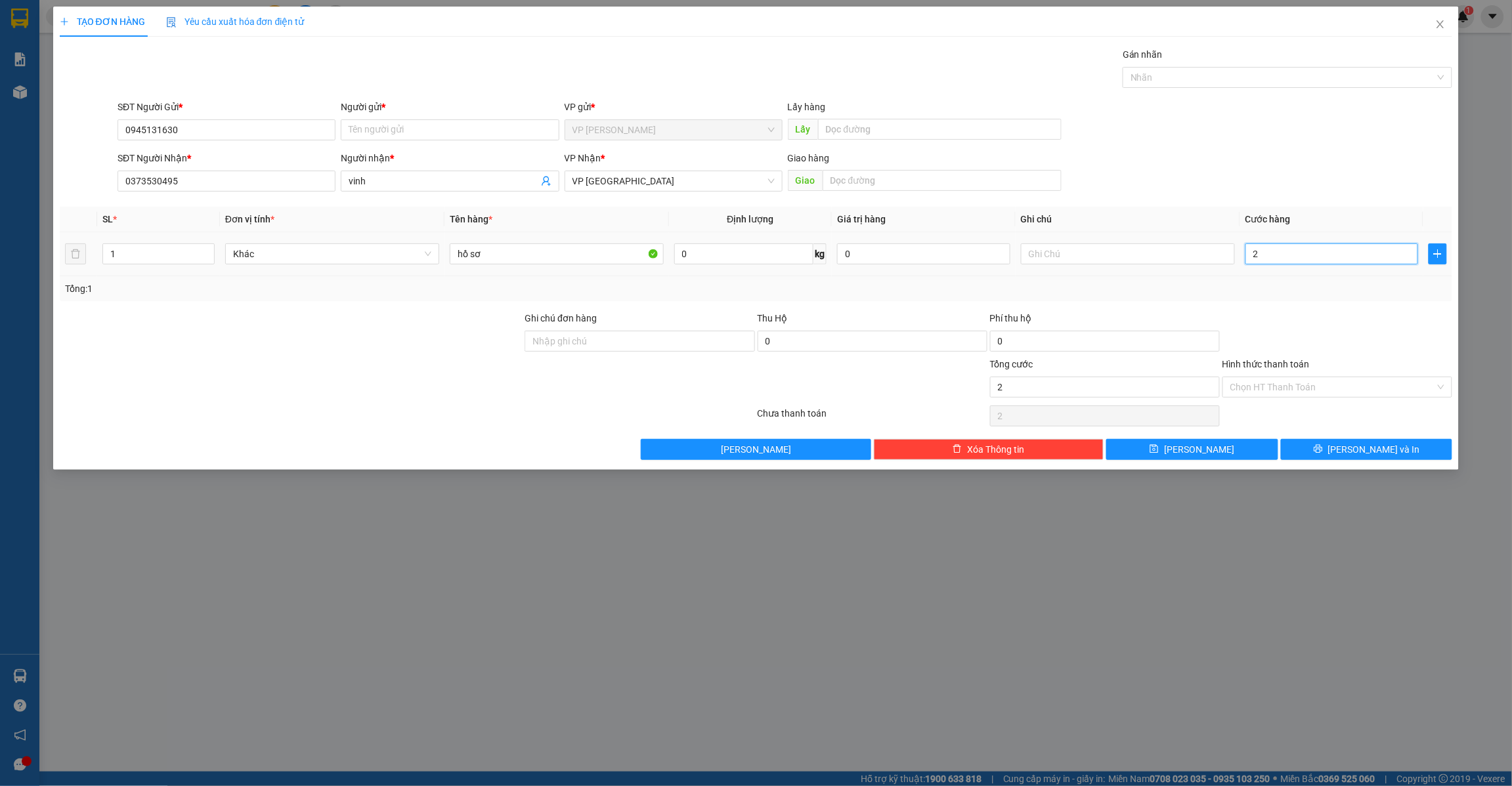
type input "20"
type input "200"
type input "2.000"
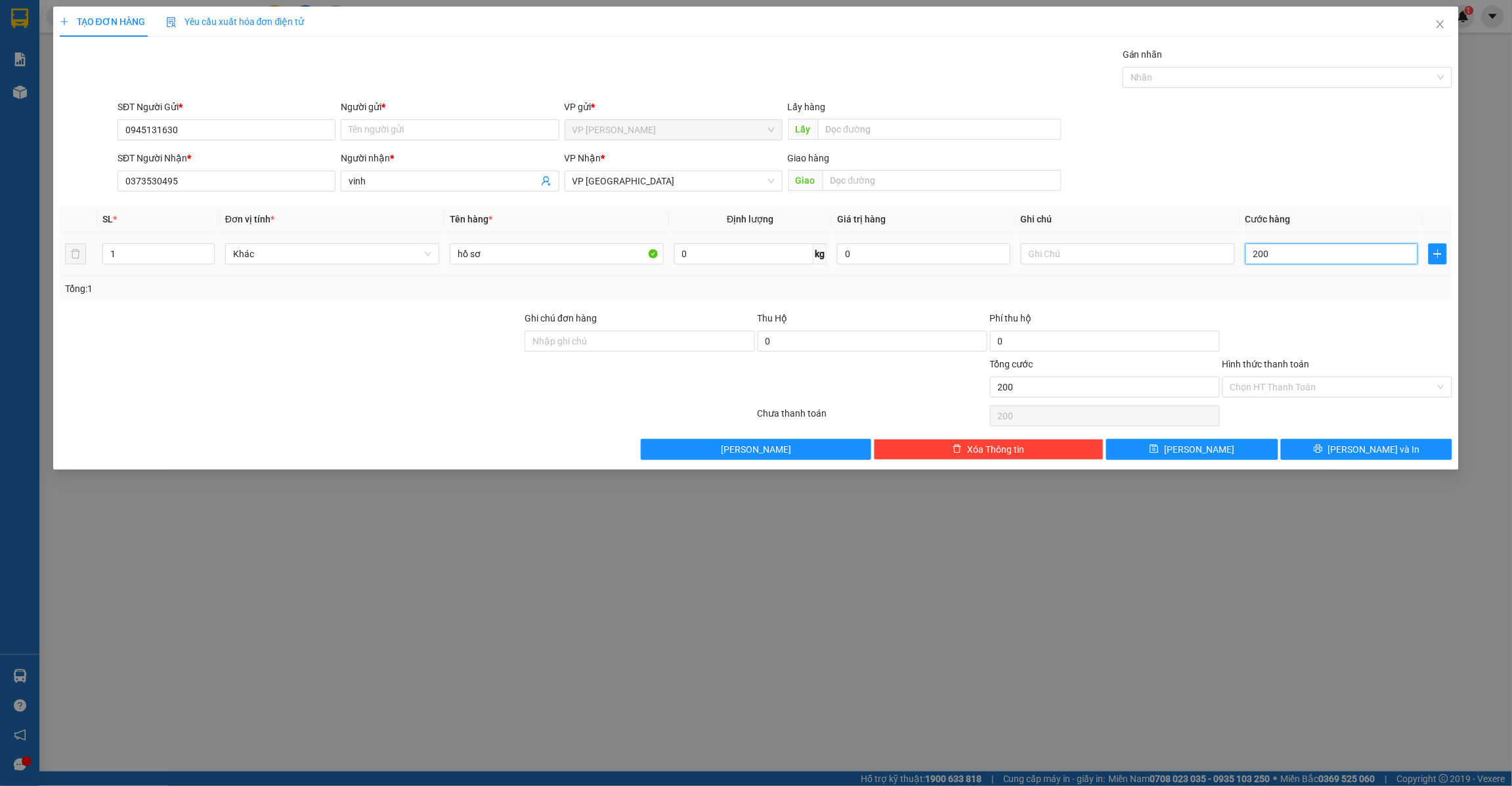
type input "2.000"
type input "20.000"
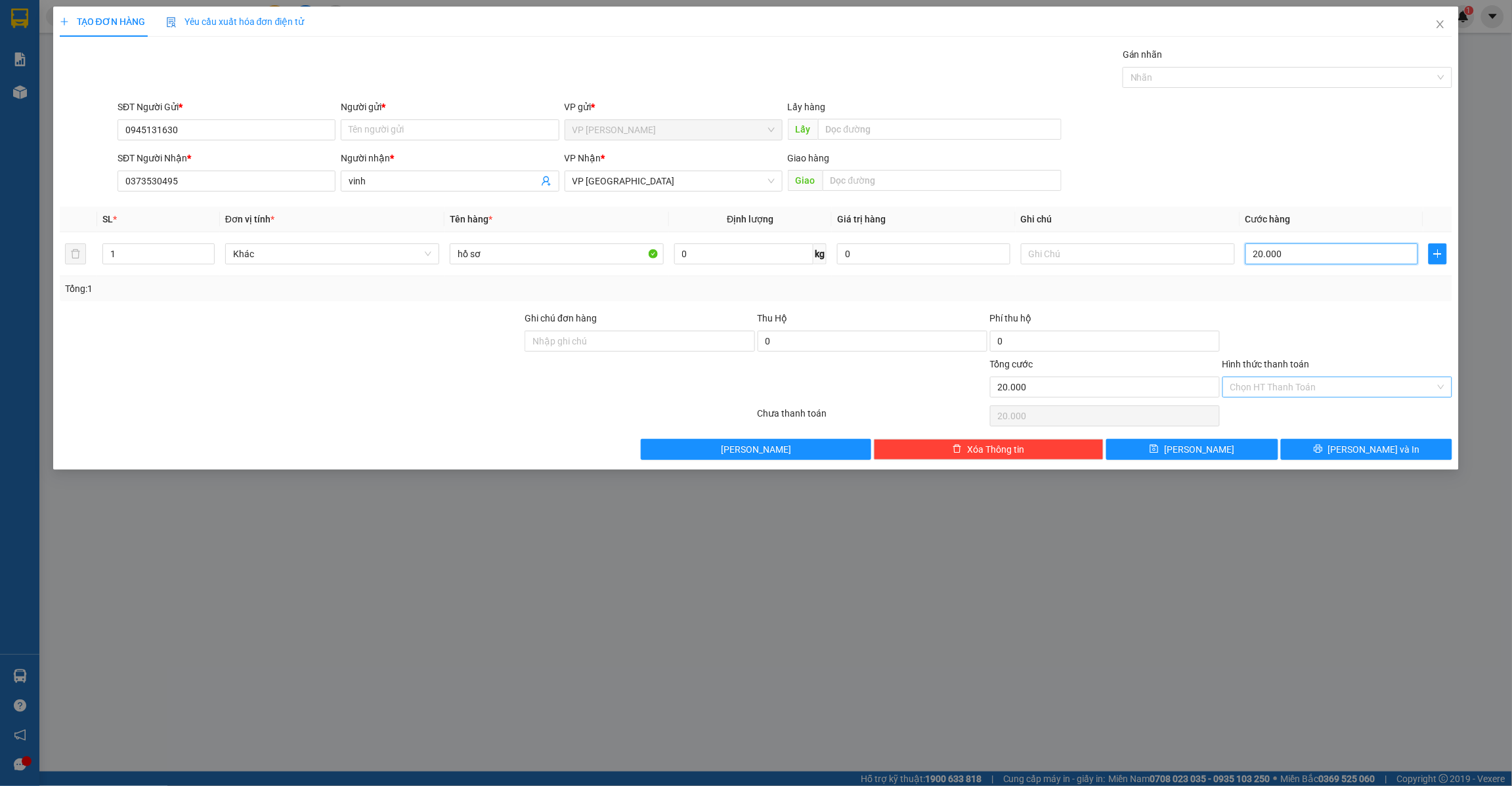
type input "20.000"
drag, startPoint x: 1363, startPoint y: 392, endPoint x: 1326, endPoint y: 395, distance: 37.1
click at [1361, 392] on input "Hình thức thanh toán" at bounding box center [1332, 387] width 205 height 20
click at [1288, 422] on div "Tại văn phòng" at bounding box center [1338, 415] width 230 height 21
type input "0"
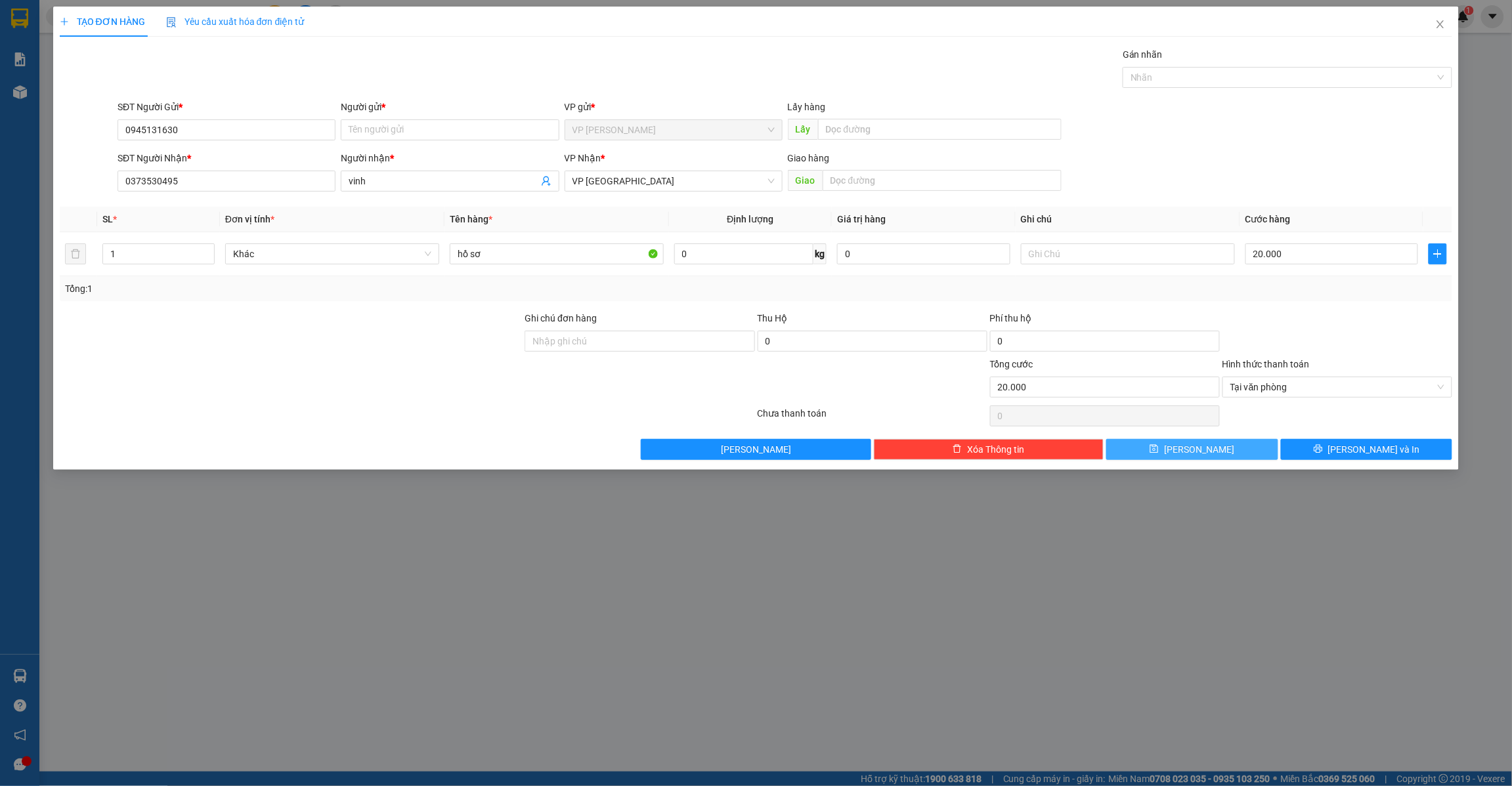
click at [1211, 457] on button "[PERSON_NAME]" at bounding box center [1192, 449] width 172 height 21
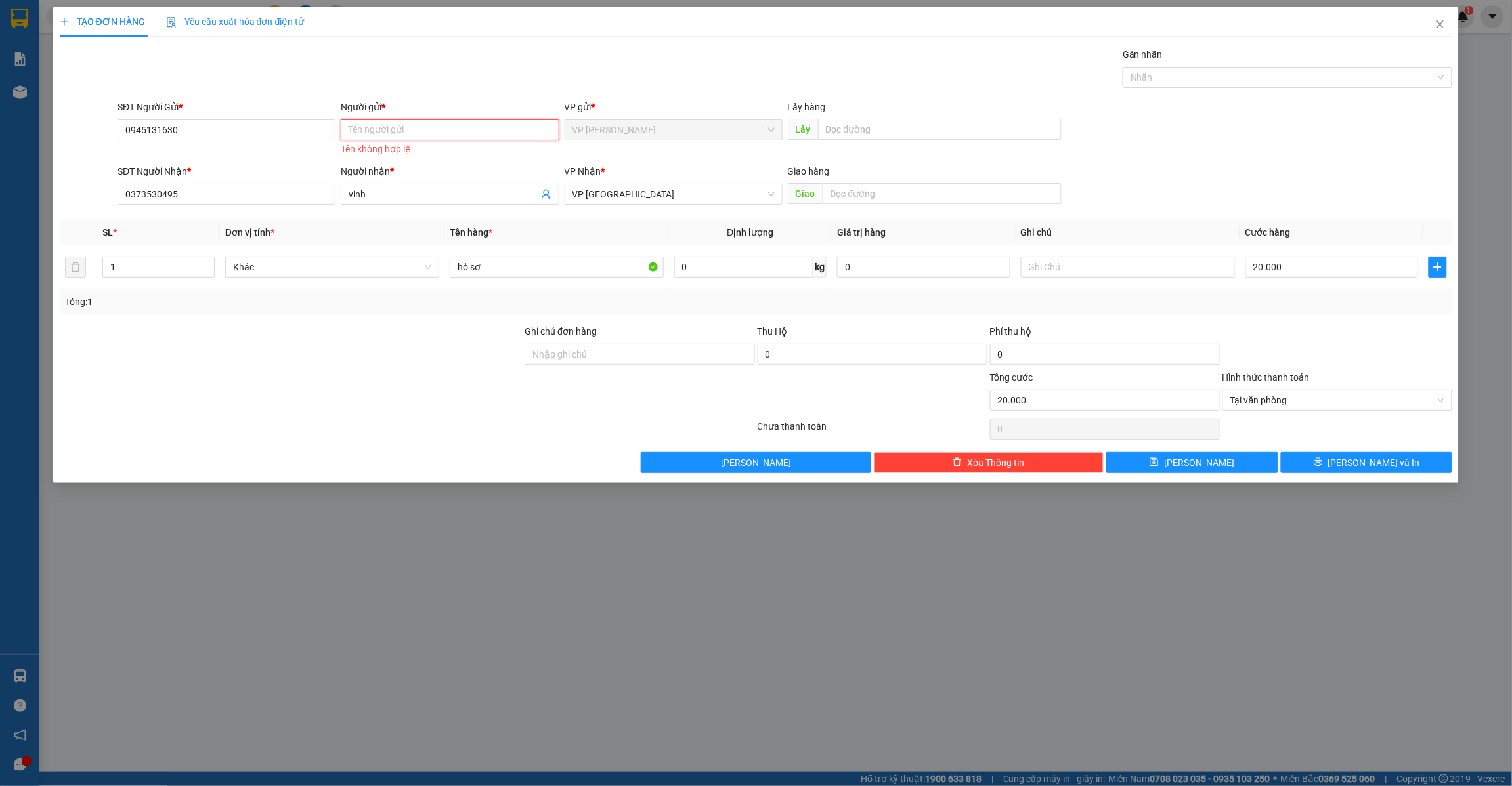
click at [475, 126] on input "Người gửi *" at bounding box center [449, 130] width 218 height 21
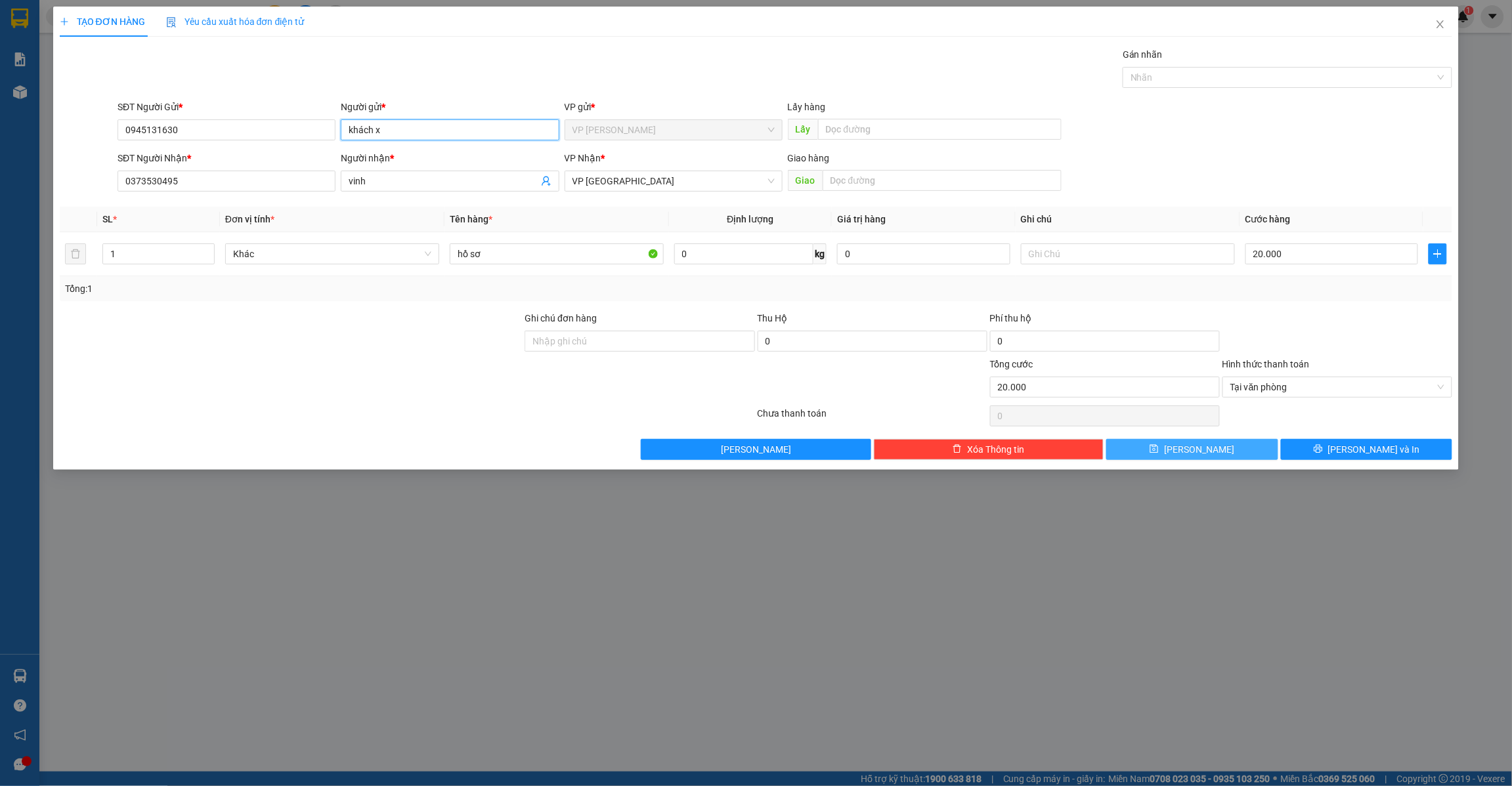
type input "khách x"
drag, startPoint x: 1192, startPoint y: 450, endPoint x: 903, endPoint y: 253, distance: 349.8
click at [1189, 448] on button "[PERSON_NAME]" at bounding box center [1192, 449] width 172 height 21
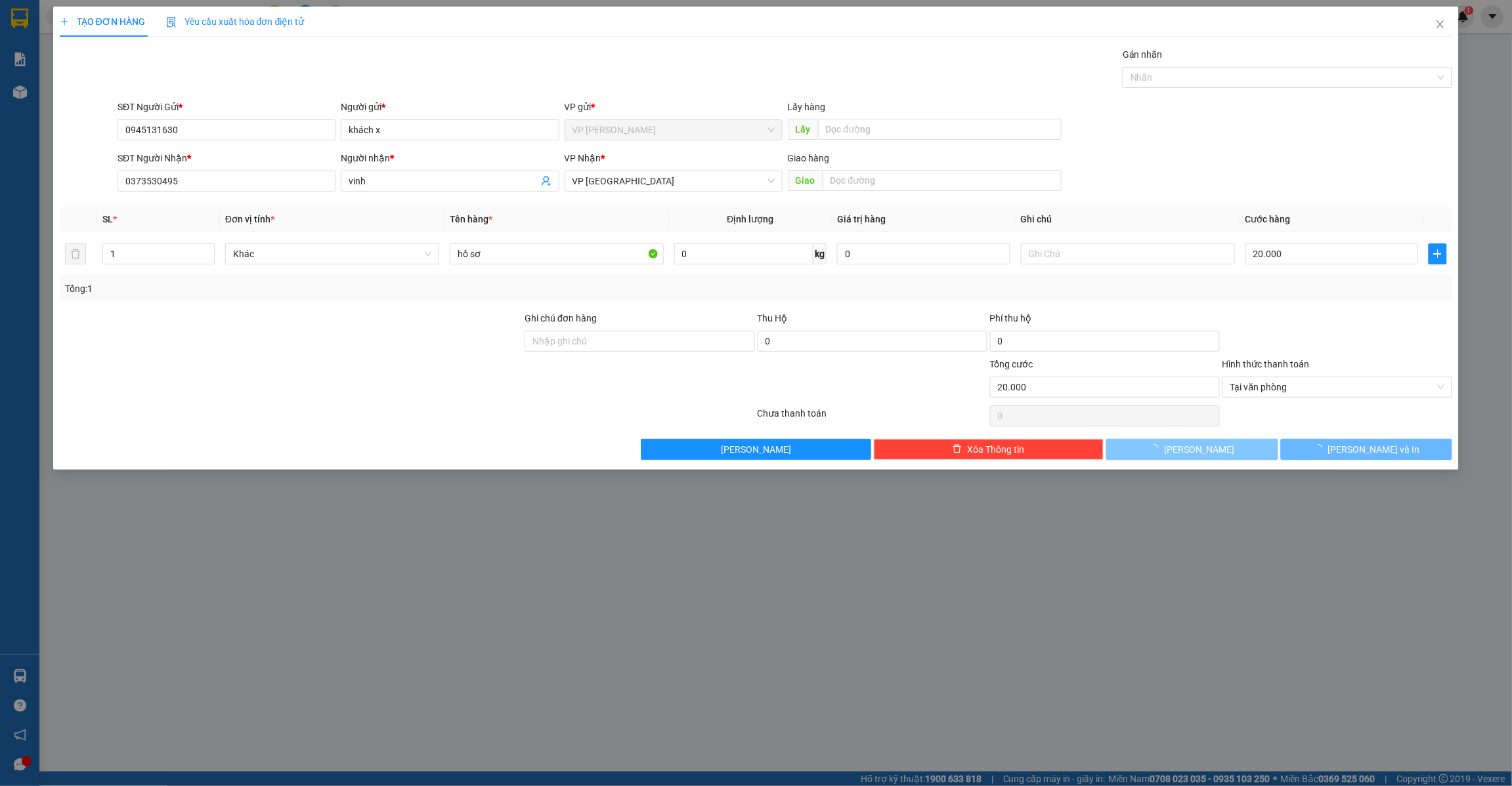
type input "0"
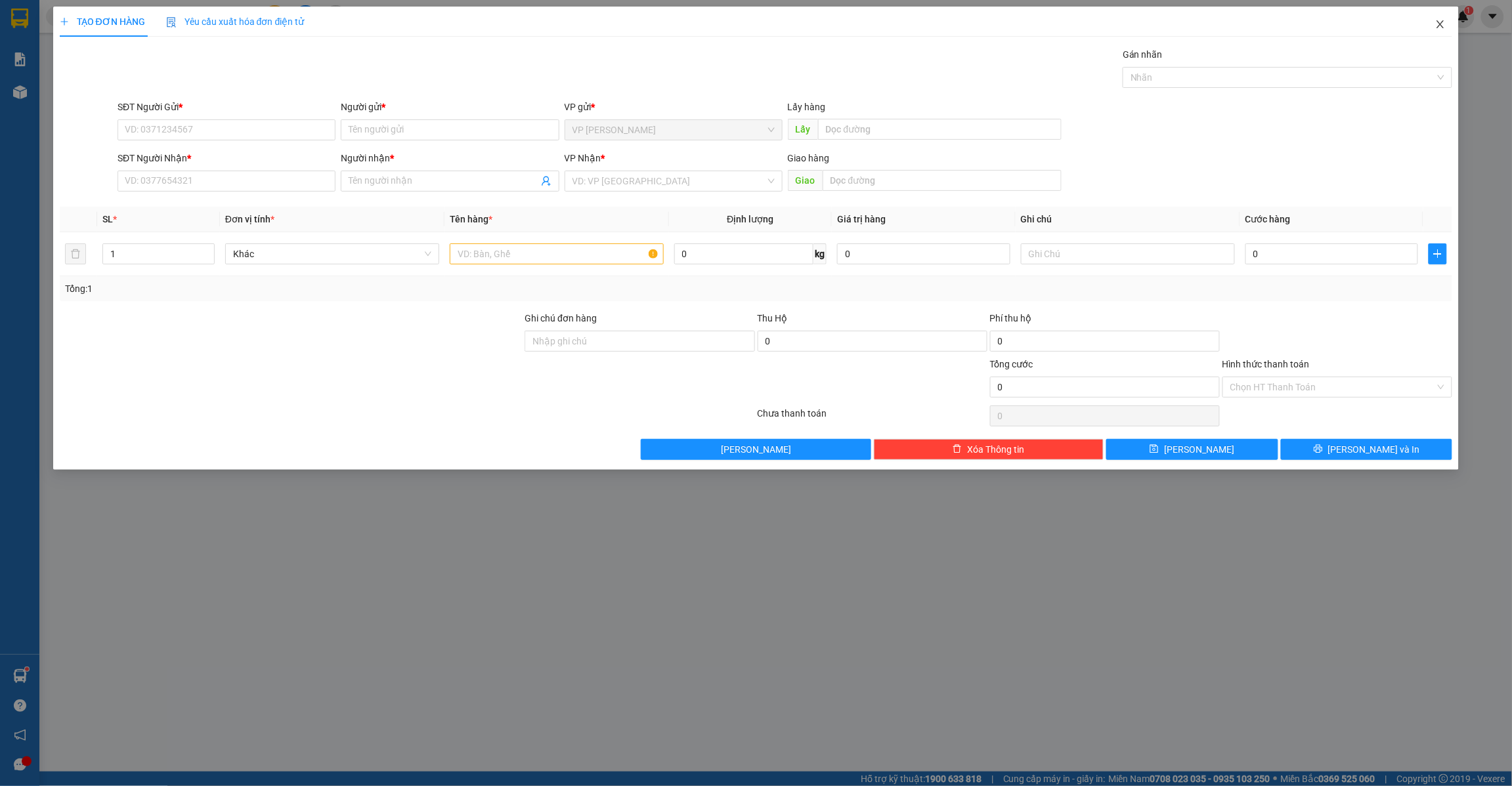
drag, startPoint x: 1440, startPoint y: 17, endPoint x: 1419, endPoint y: 31, distance: 25.2
click at [1440, 18] on span "Close" at bounding box center [1440, 25] width 36 height 36
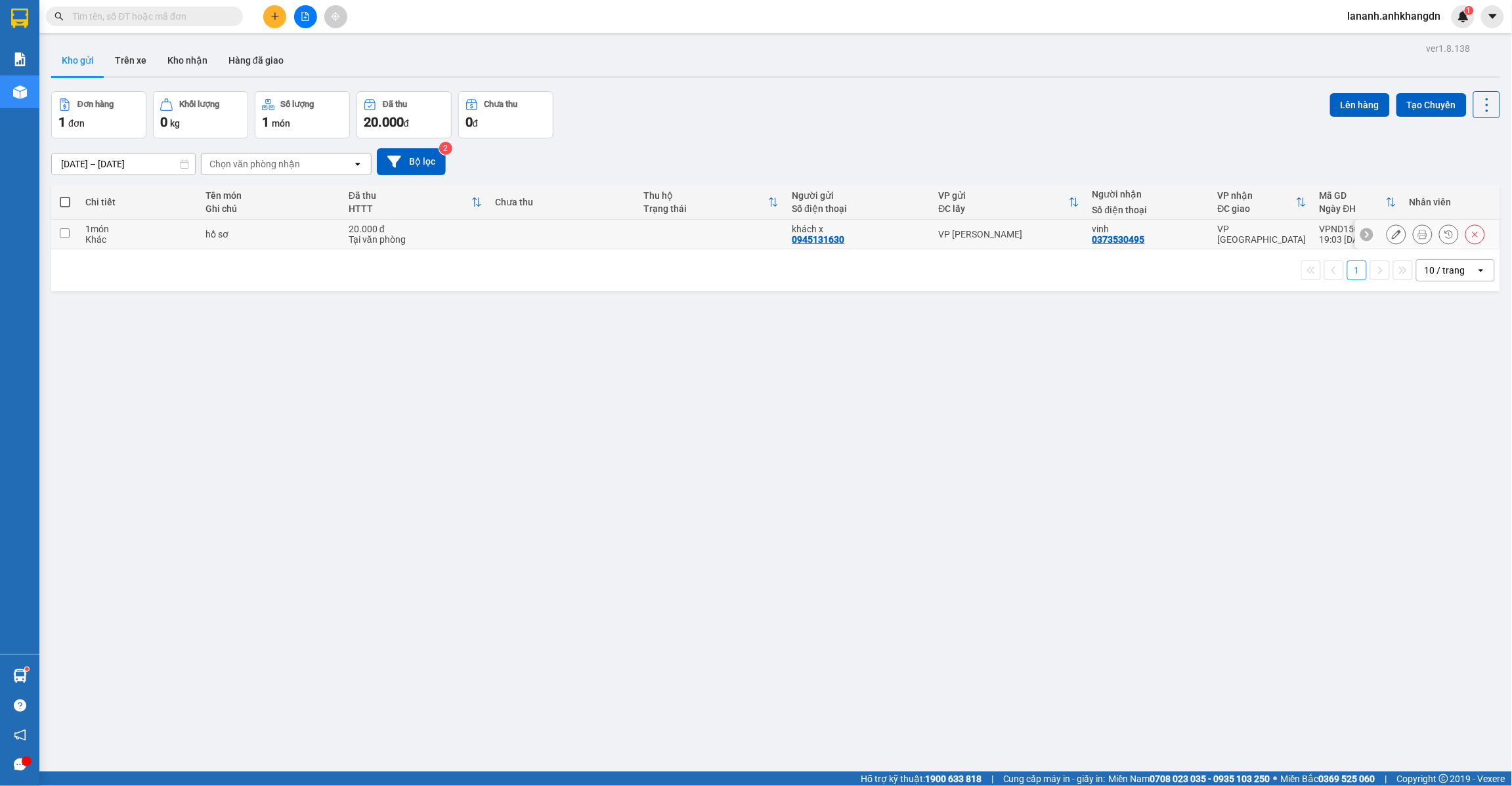
click at [61, 238] on input "checkbox" at bounding box center [64, 233] width 10 height 10
checkbox input "true"
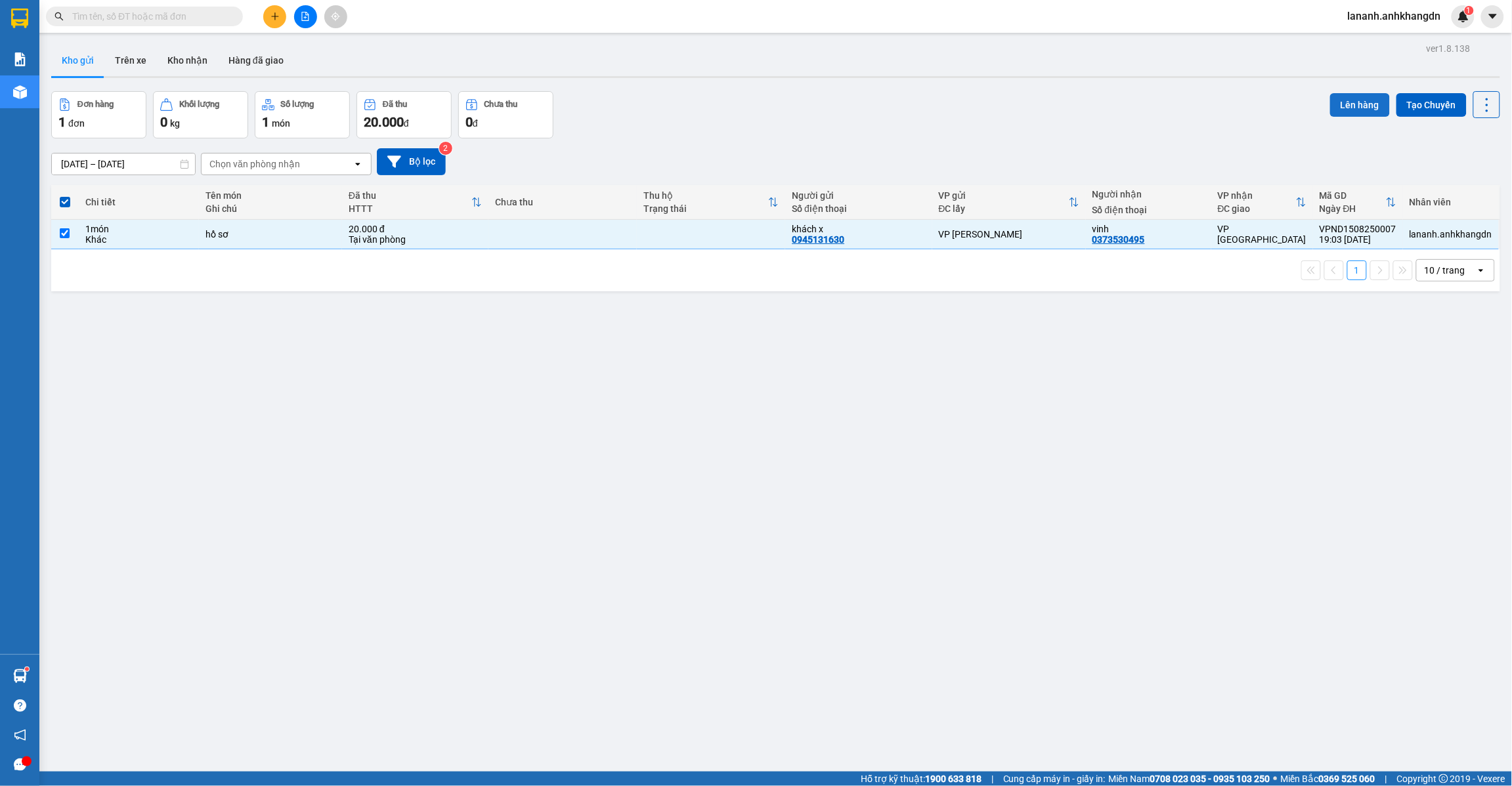
click at [1351, 101] on button "Lên hàng" at bounding box center [1360, 105] width 59 height 24
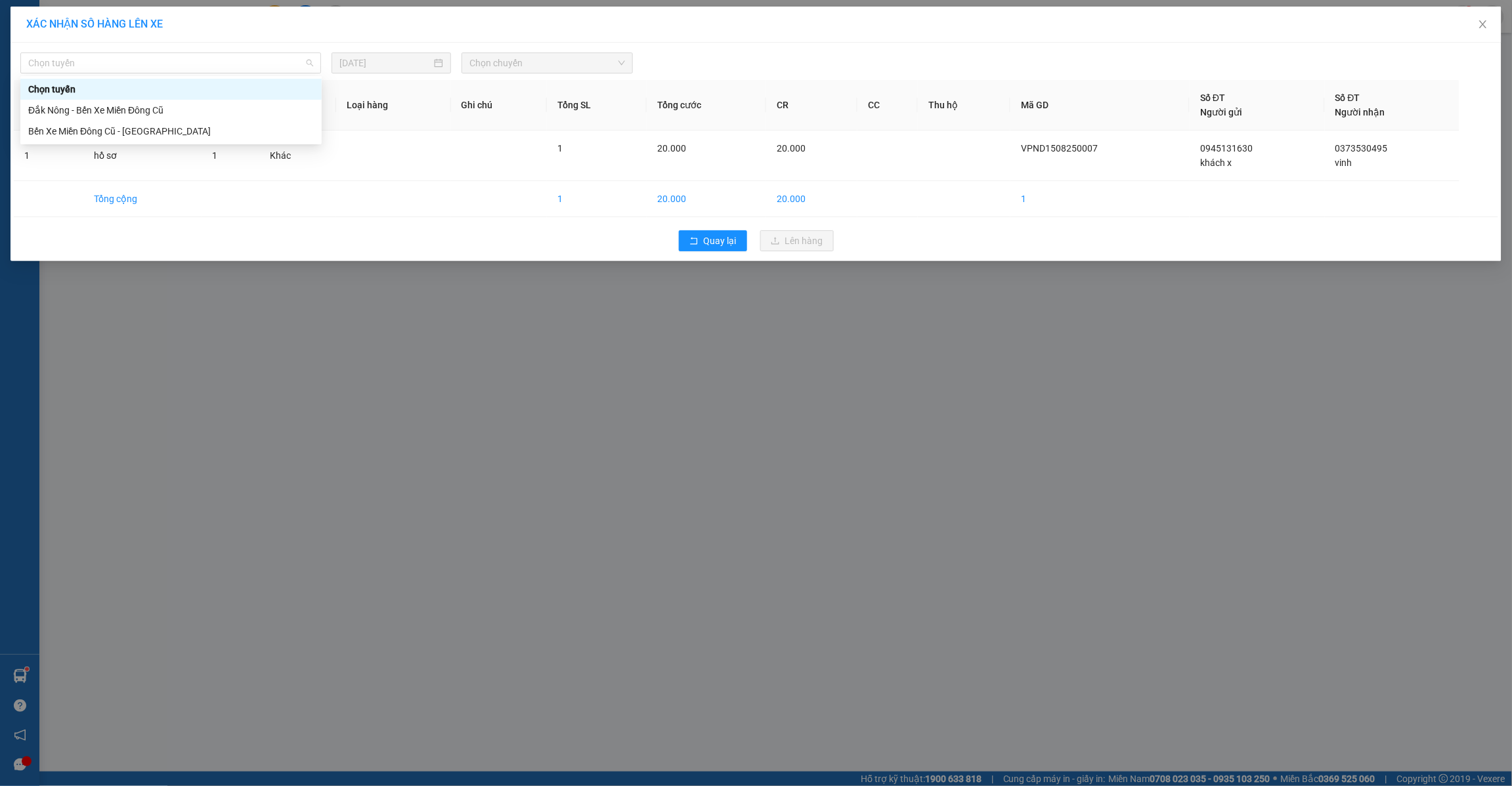
drag, startPoint x: 267, startPoint y: 53, endPoint x: 257, endPoint y: 86, distance: 34.5
click at [265, 57] on span "Chọn tuyến" at bounding box center [171, 63] width 285 height 20
click at [173, 108] on div "Đắk Nông - Bến Xe Miền Đông Cũ" at bounding box center [171, 110] width 286 height 14
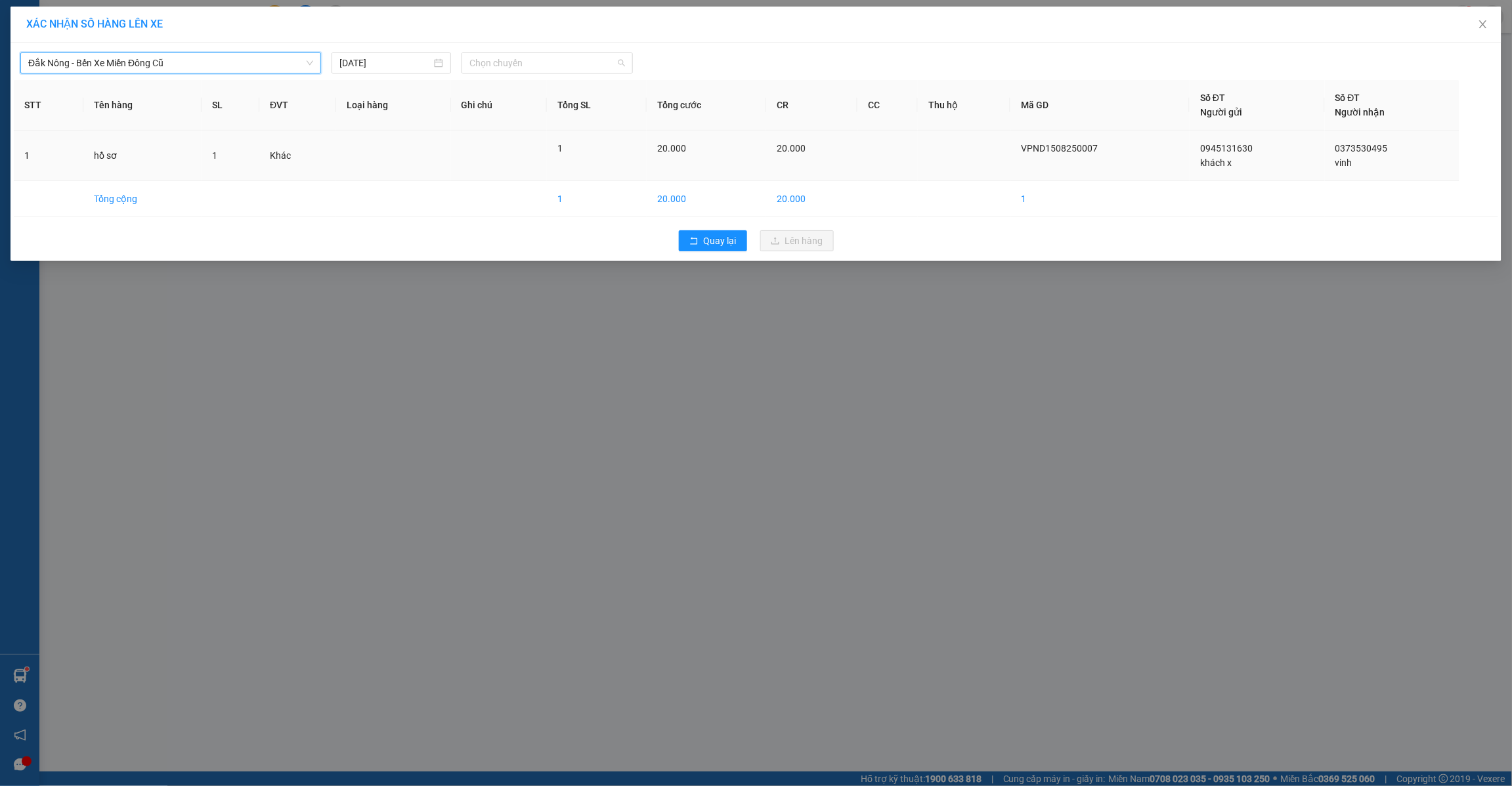
drag, startPoint x: 540, startPoint y: 69, endPoint x: 546, endPoint y: 147, distance: 78.2
click at [539, 79] on body "Kết quả tìm kiếm ( 0 ) Bộ lọc No Data lananh.anhkhangdn 1 Báo cáo Báo cáo dòng …" at bounding box center [756, 393] width 1512 height 786
click at [537, 129] on div "21:30 - 74F-005.97" at bounding box center [521, 131] width 103 height 14
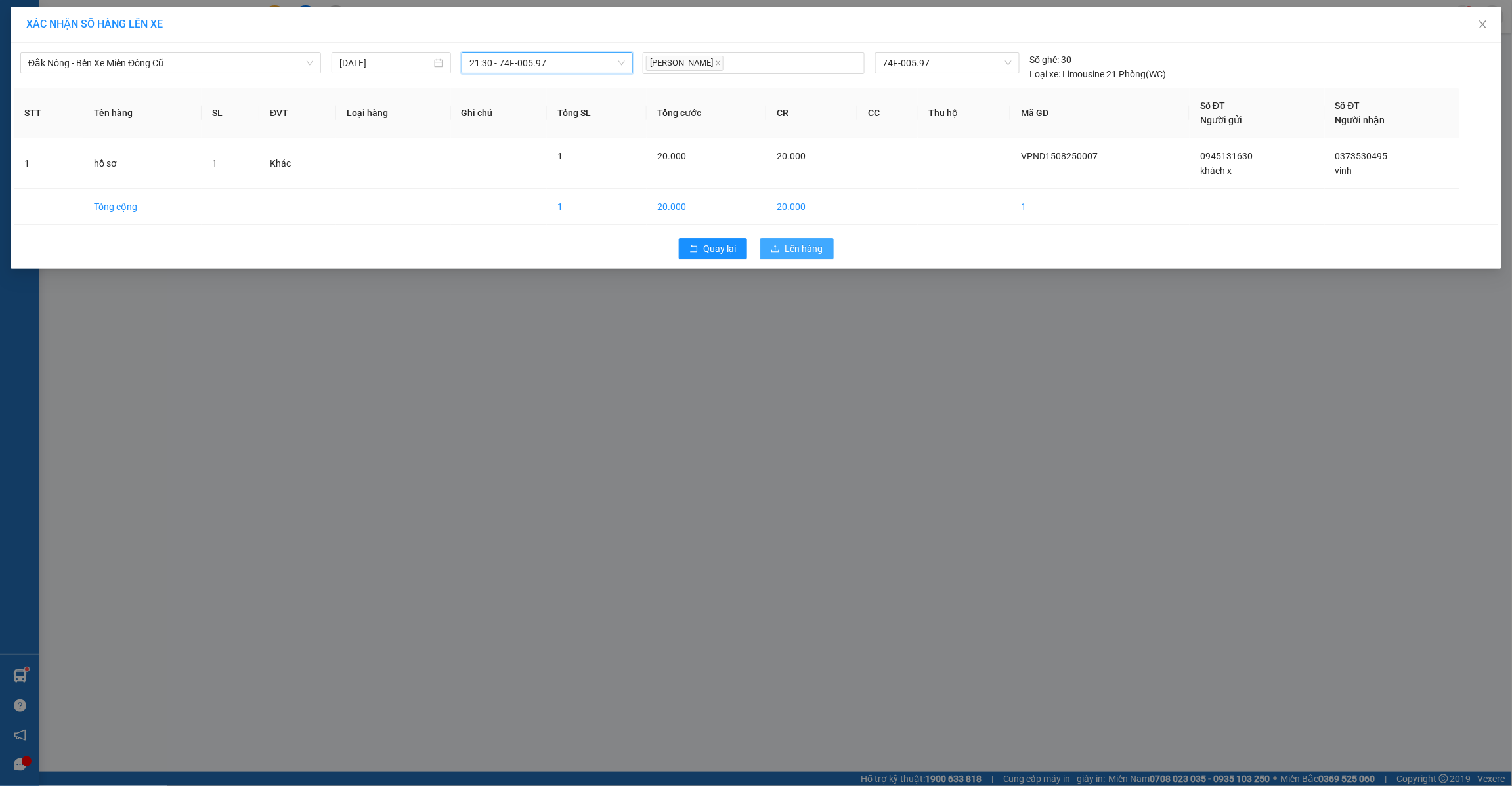
click at [798, 253] on span "Lên hàng" at bounding box center [804, 248] width 38 height 14
